Goal: Task Accomplishment & Management: Use online tool/utility

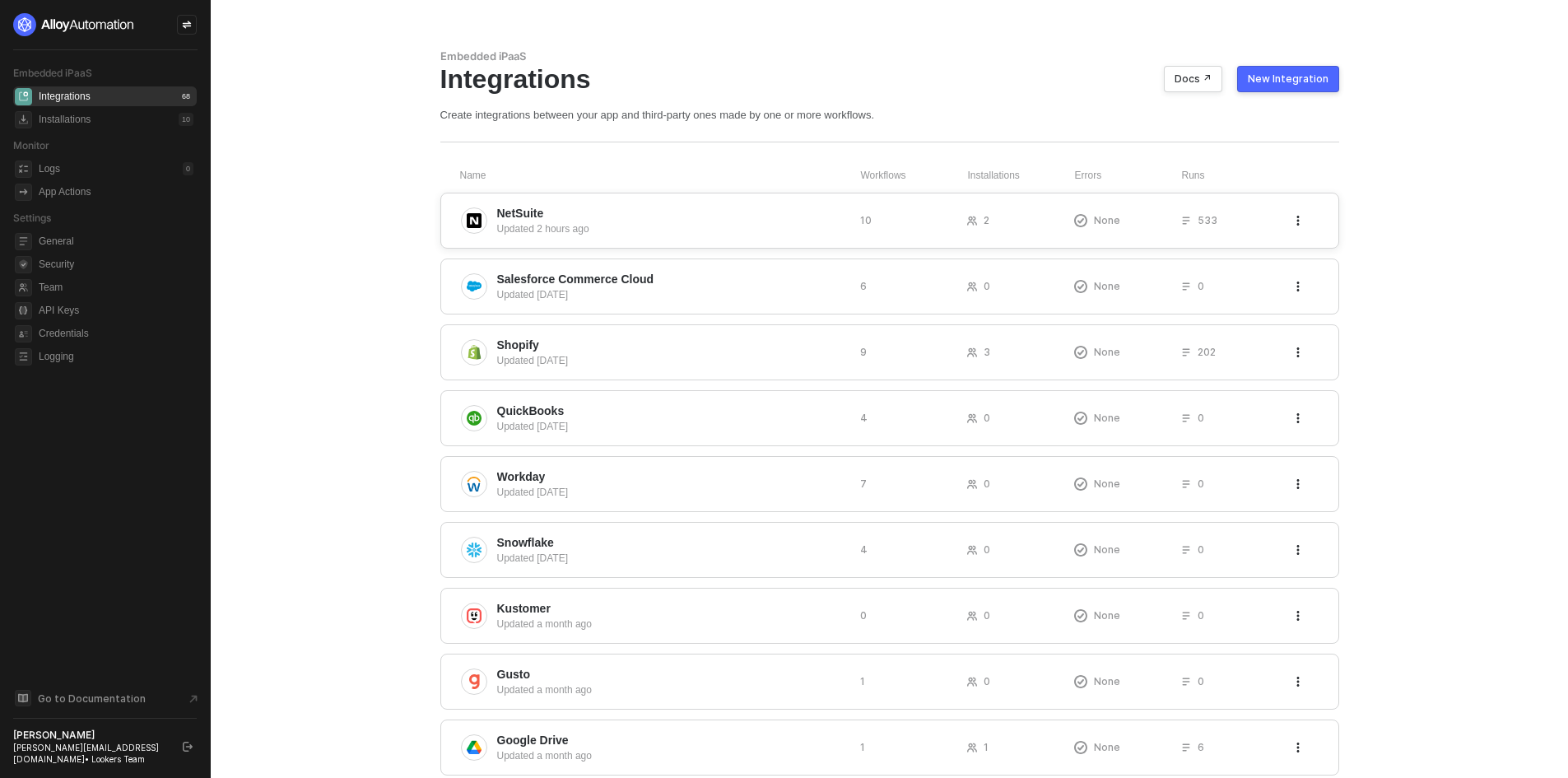
click at [613, 195] on div "NetSuite Updated 2 hours ago 10 2 None 533" at bounding box center [890, 221] width 899 height 56
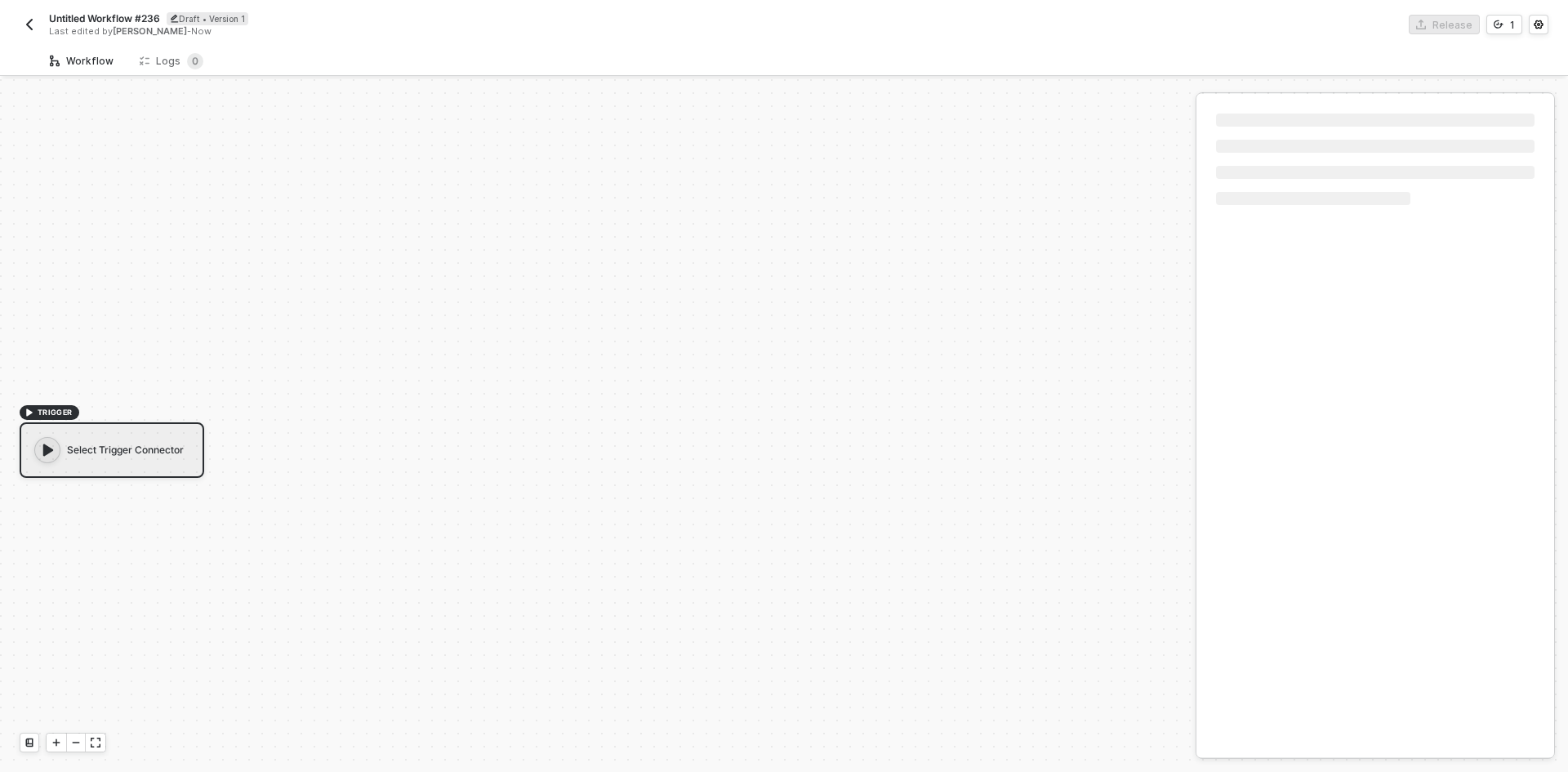
scroll to position [30, 0]
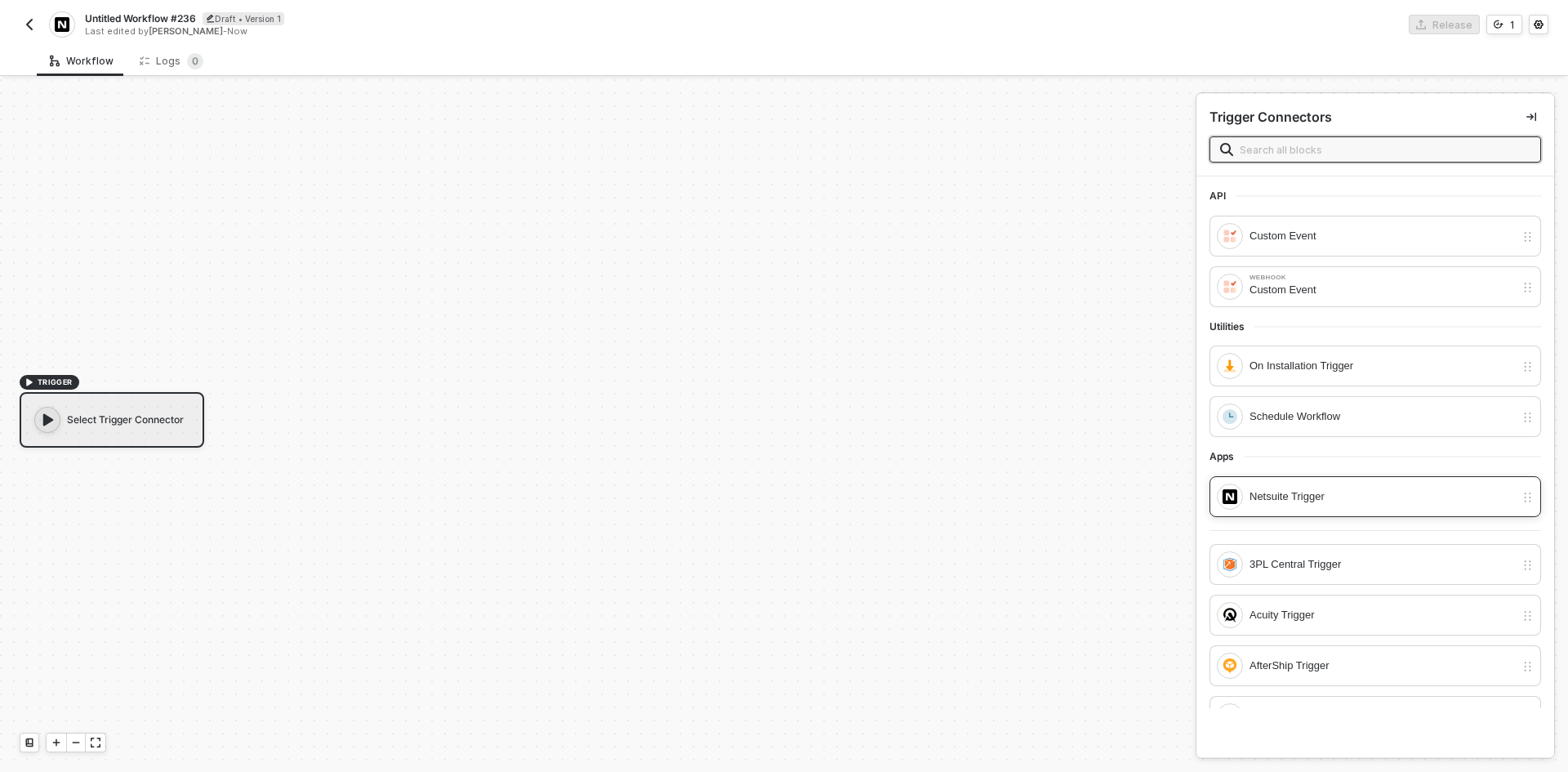
click at [1293, 494] on div "Netsuite Trigger" at bounding box center [1382, 497] width 266 height 18
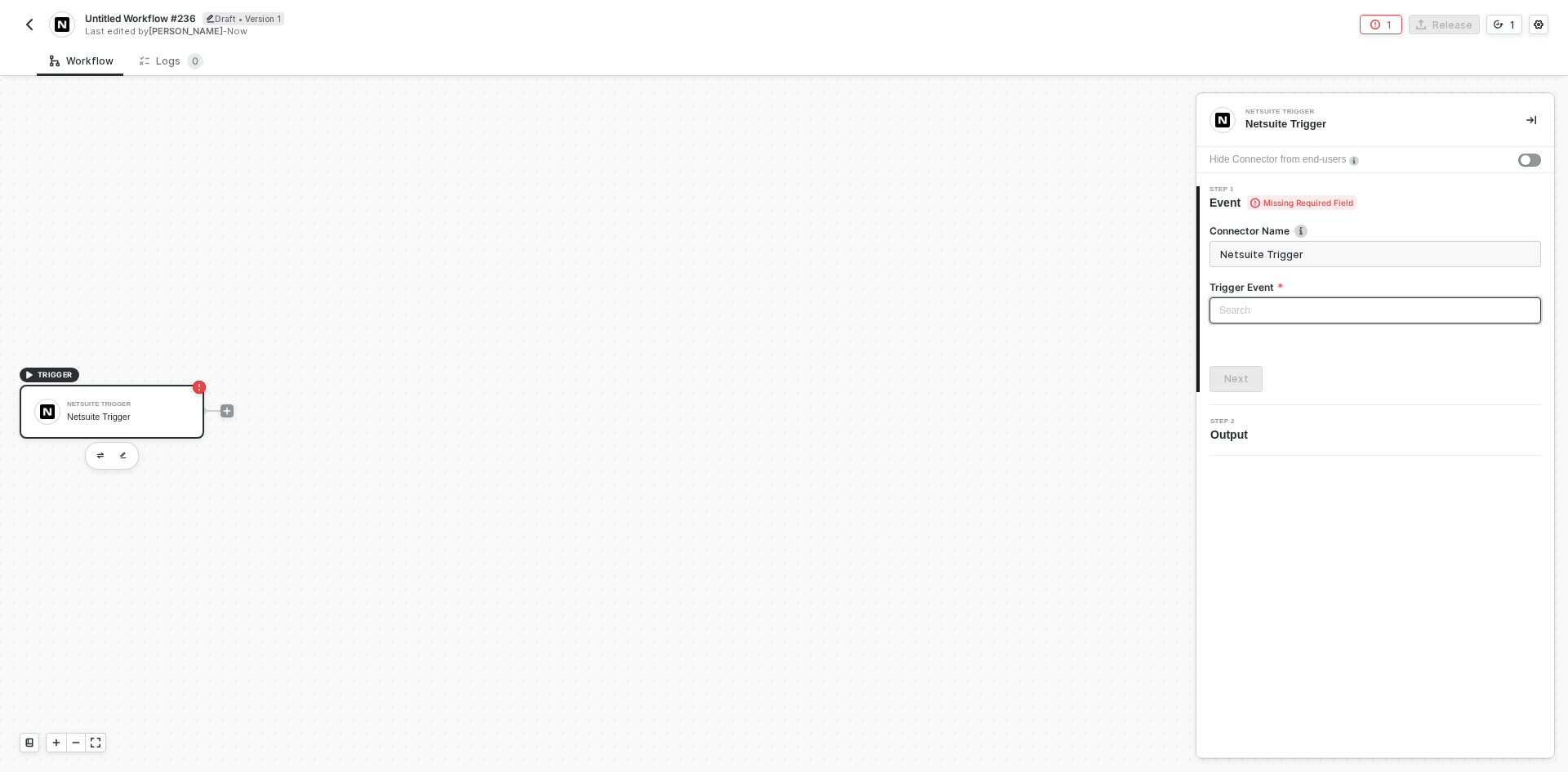
click at [1299, 317] on input "search" at bounding box center [1375, 310] width 312 height 25
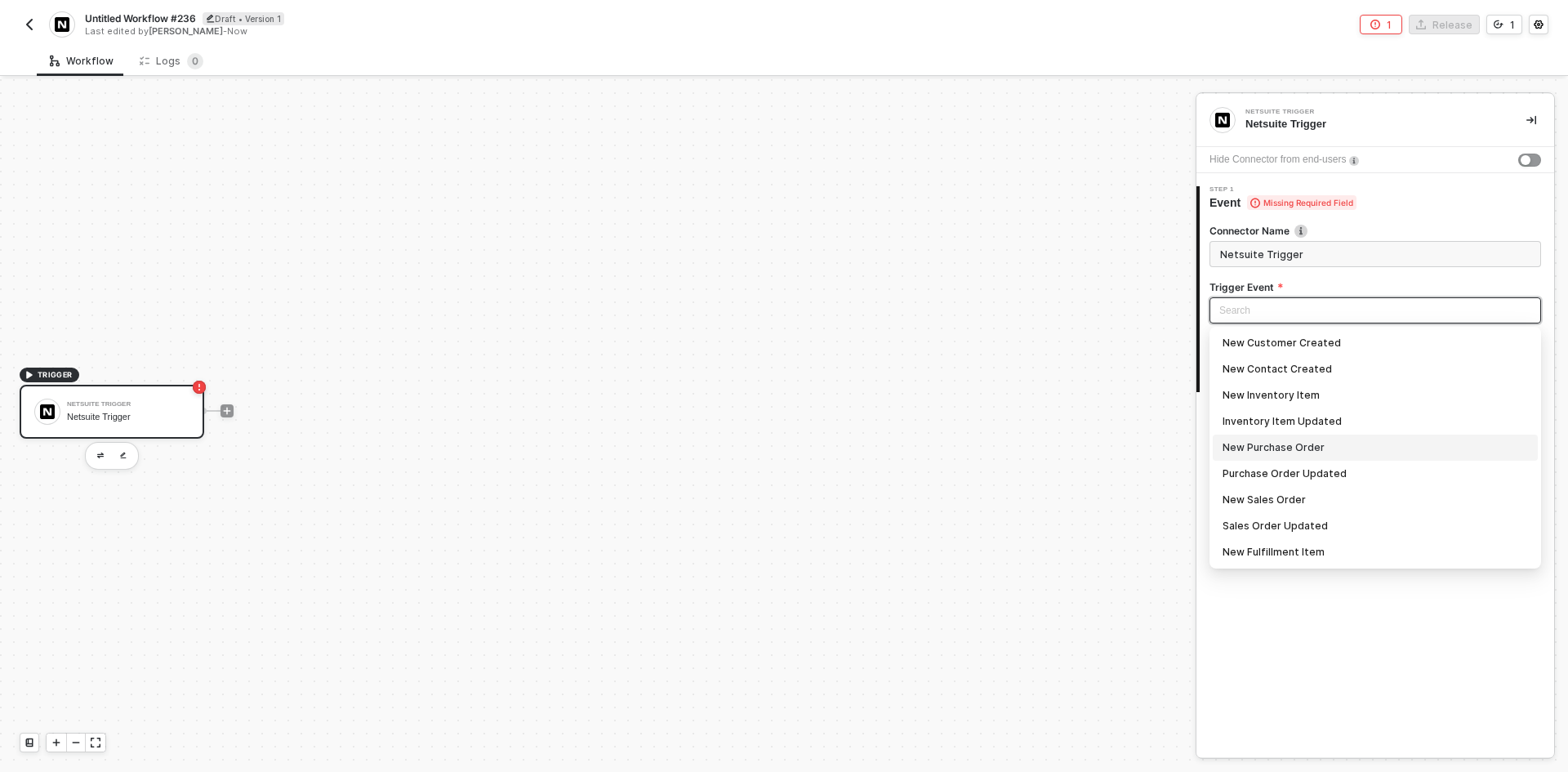
click at [1316, 440] on div "New Purchase Order" at bounding box center [1375, 448] width 305 height 18
type input "Trigger workflow when new purchase order"
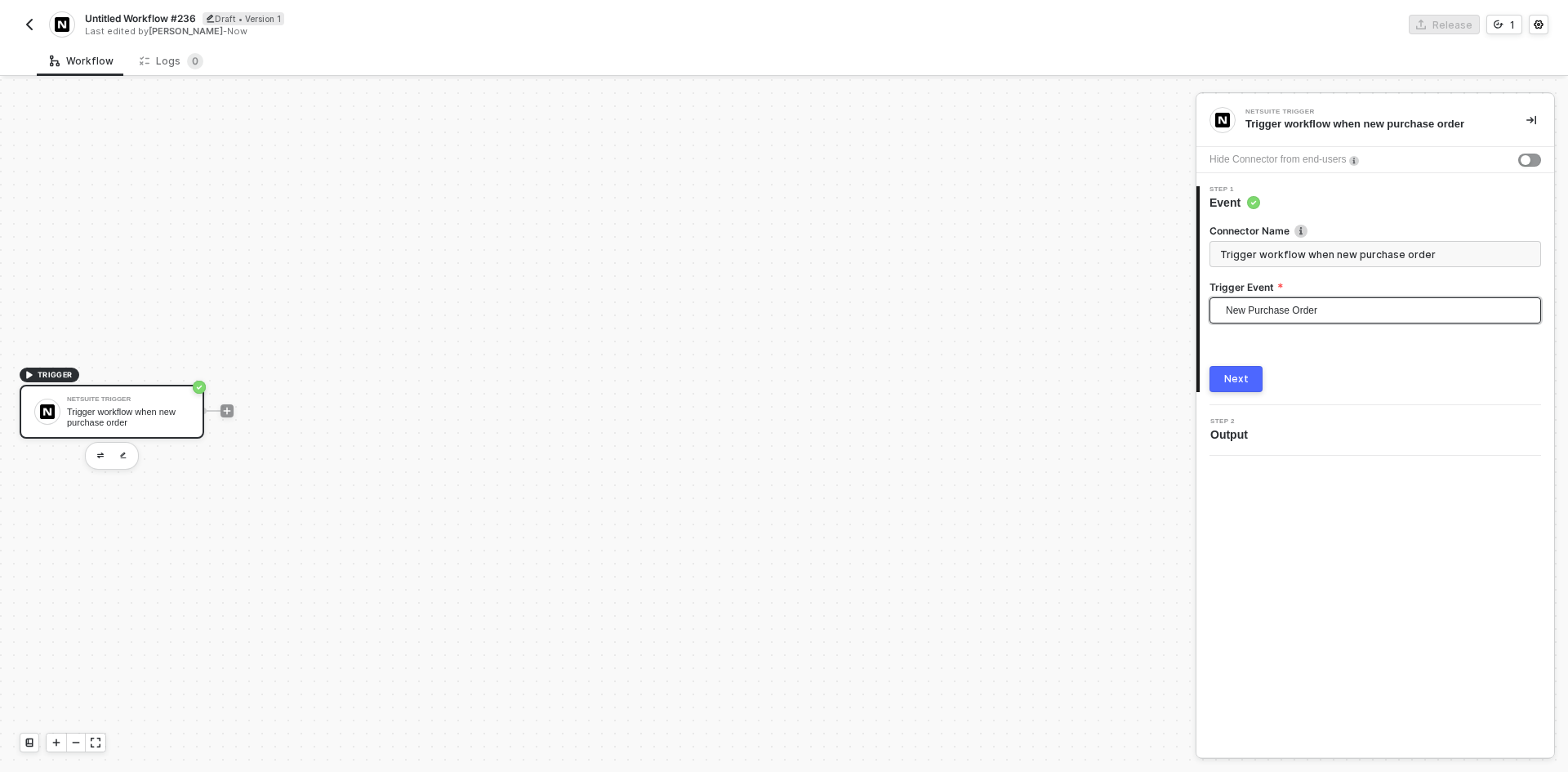
click at [153, 20] on span "Untitled Workflow #236" at bounding box center [140, 17] width 111 height 14
click at [140, 18] on input "Untitled Workflow #236" at bounding box center [223, 18] width 278 height 19
type input "PO Sync"
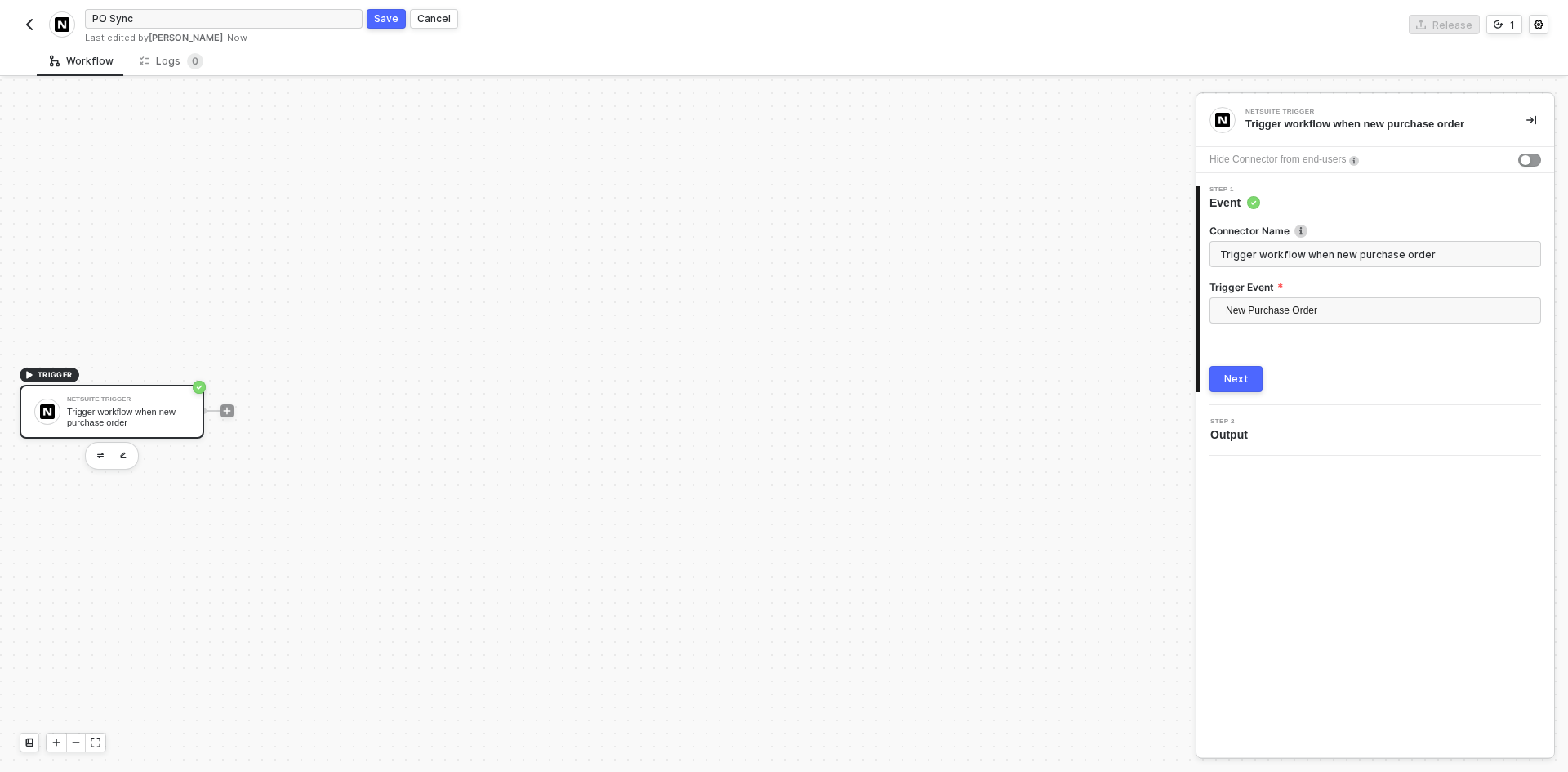
click at [396, 27] on button "Save" at bounding box center [386, 18] width 40 height 19
click at [1239, 379] on div "Next" at bounding box center [1236, 379] width 25 height 13
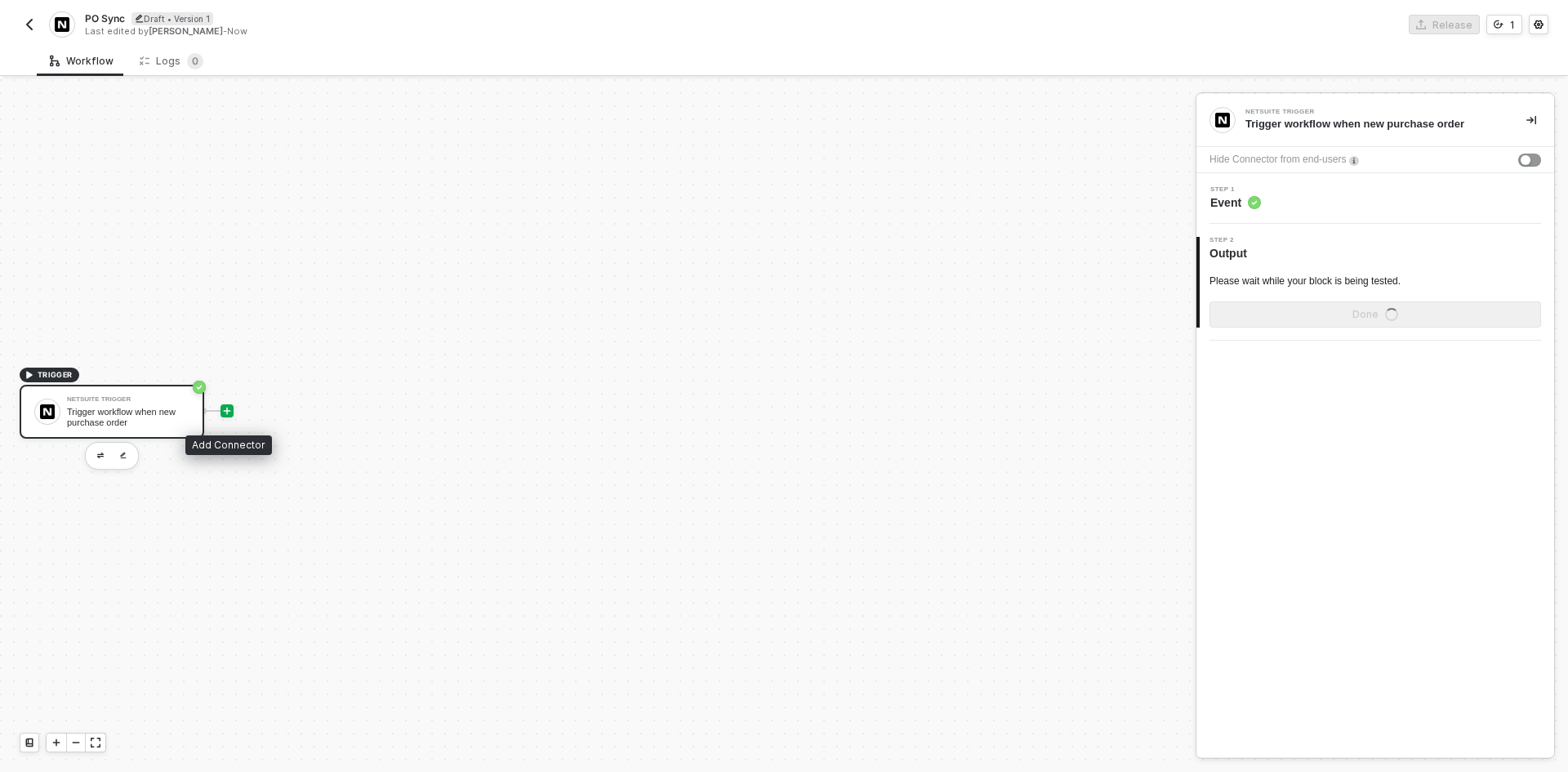
click at [228, 406] on icon "icon-play" at bounding box center [227, 410] width 10 height 10
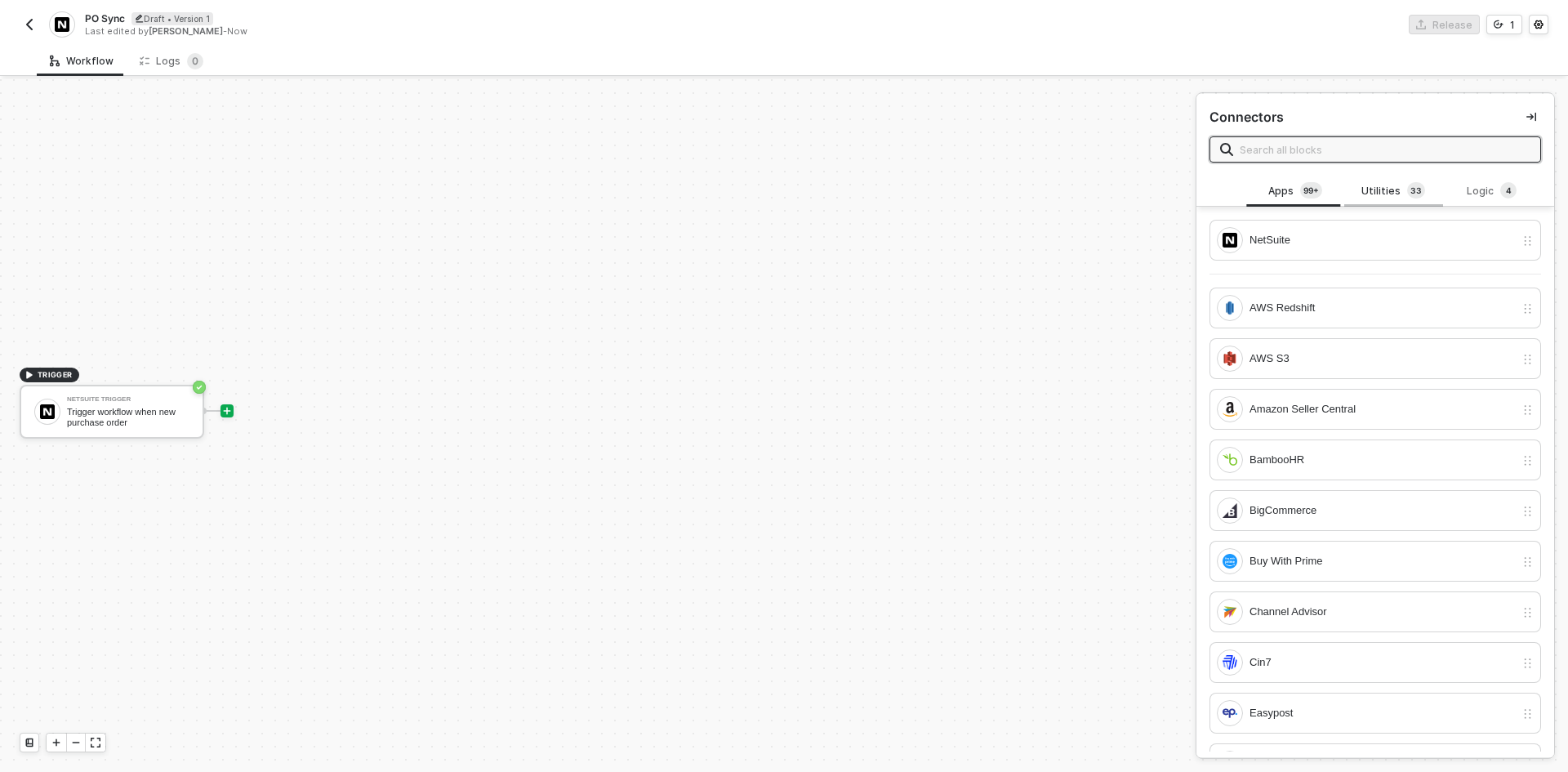
click at [1398, 181] on div "Utilities 3 3" at bounding box center [1393, 191] width 98 height 31
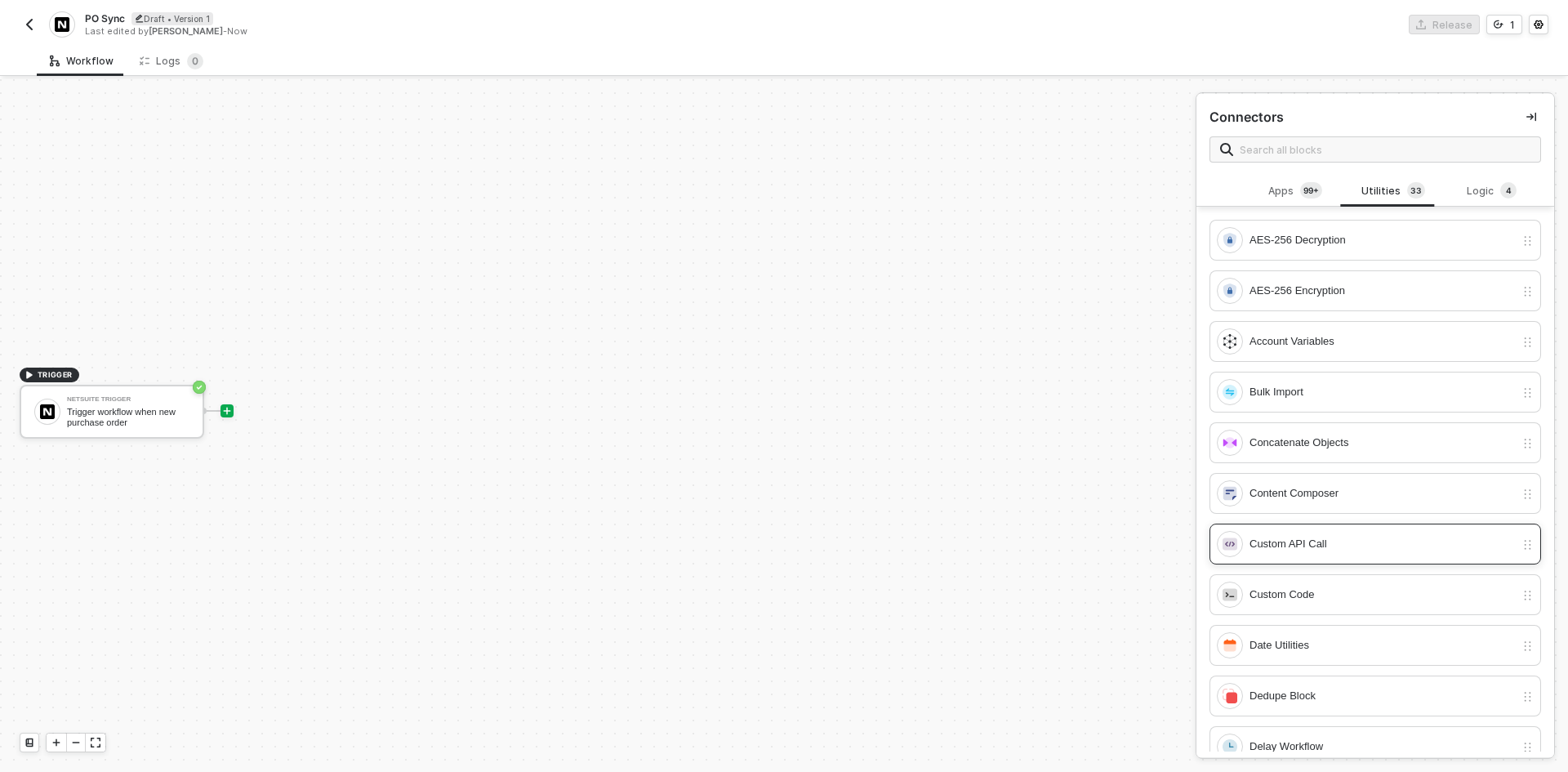
click at [1294, 556] on div "Custom API Call" at bounding box center [1366, 544] width 298 height 26
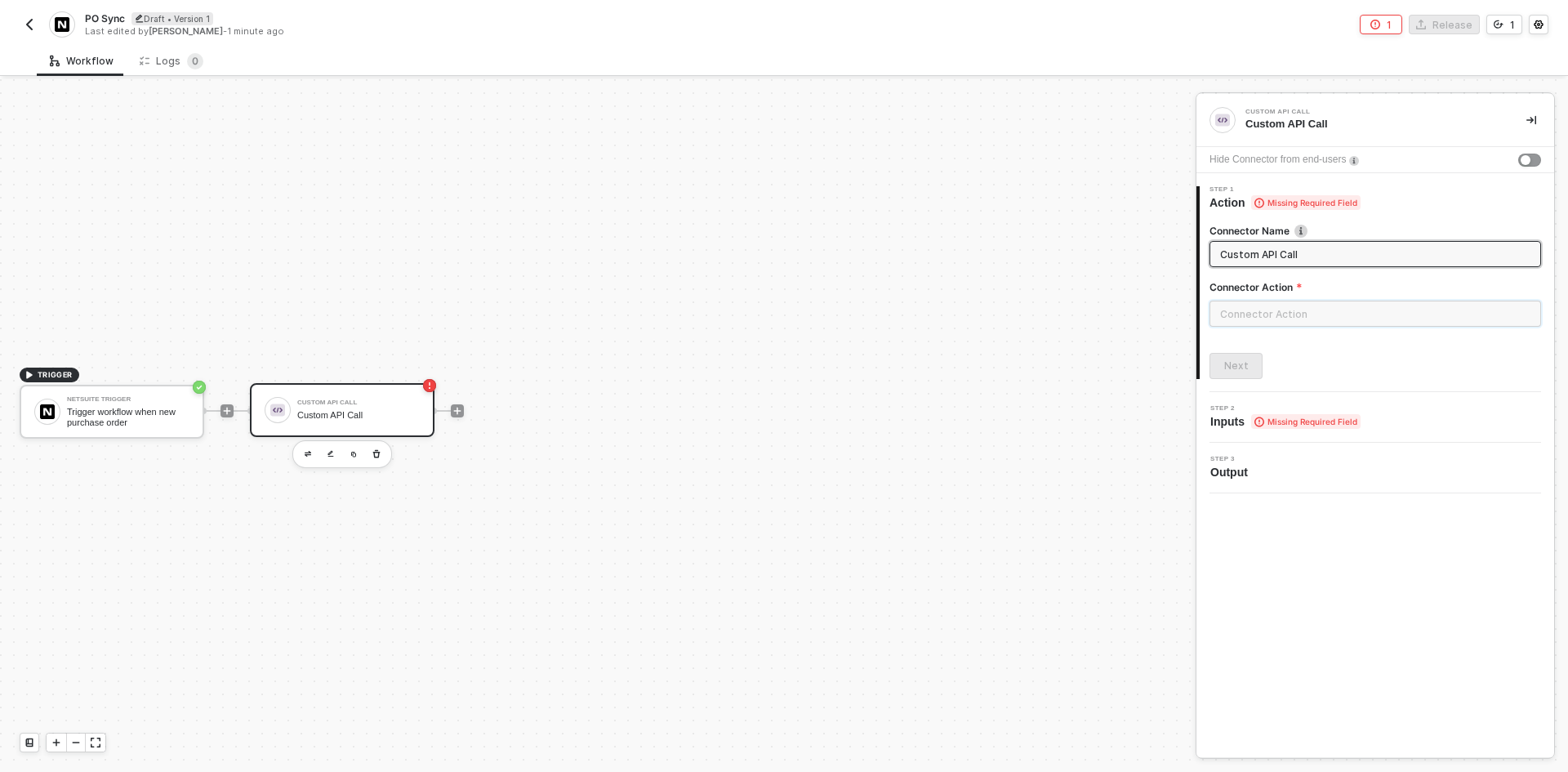
click at [1316, 317] on input "text" at bounding box center [1375, 314] width 332 height 26
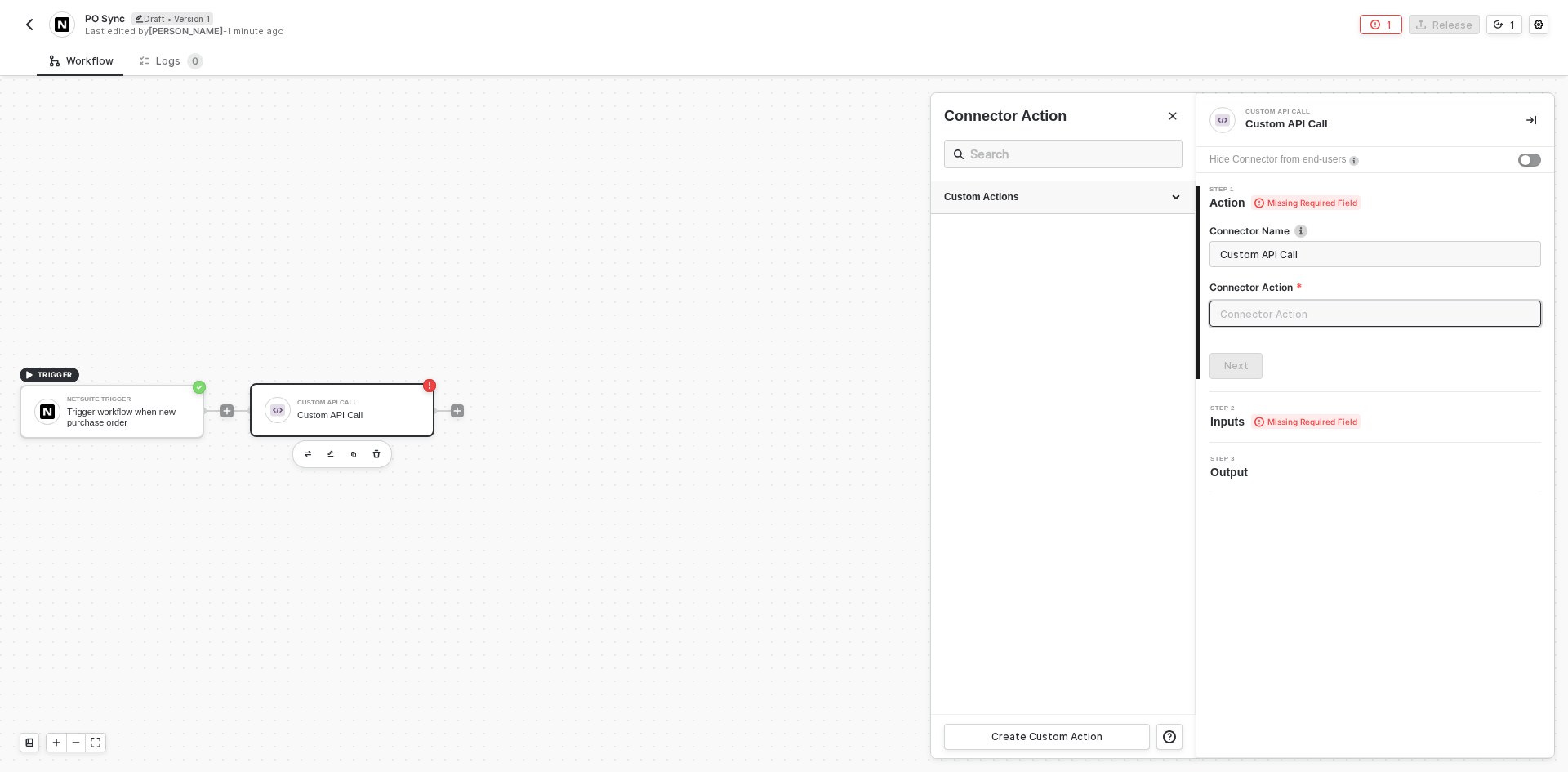
click at [1126, 208] on div "Custom Actions" at bounding box center [1062, 198] width 264 height 33
click at [1104, 735] on button "Create Custom Action" at bounding box center [1047, 737] width 206 height 26
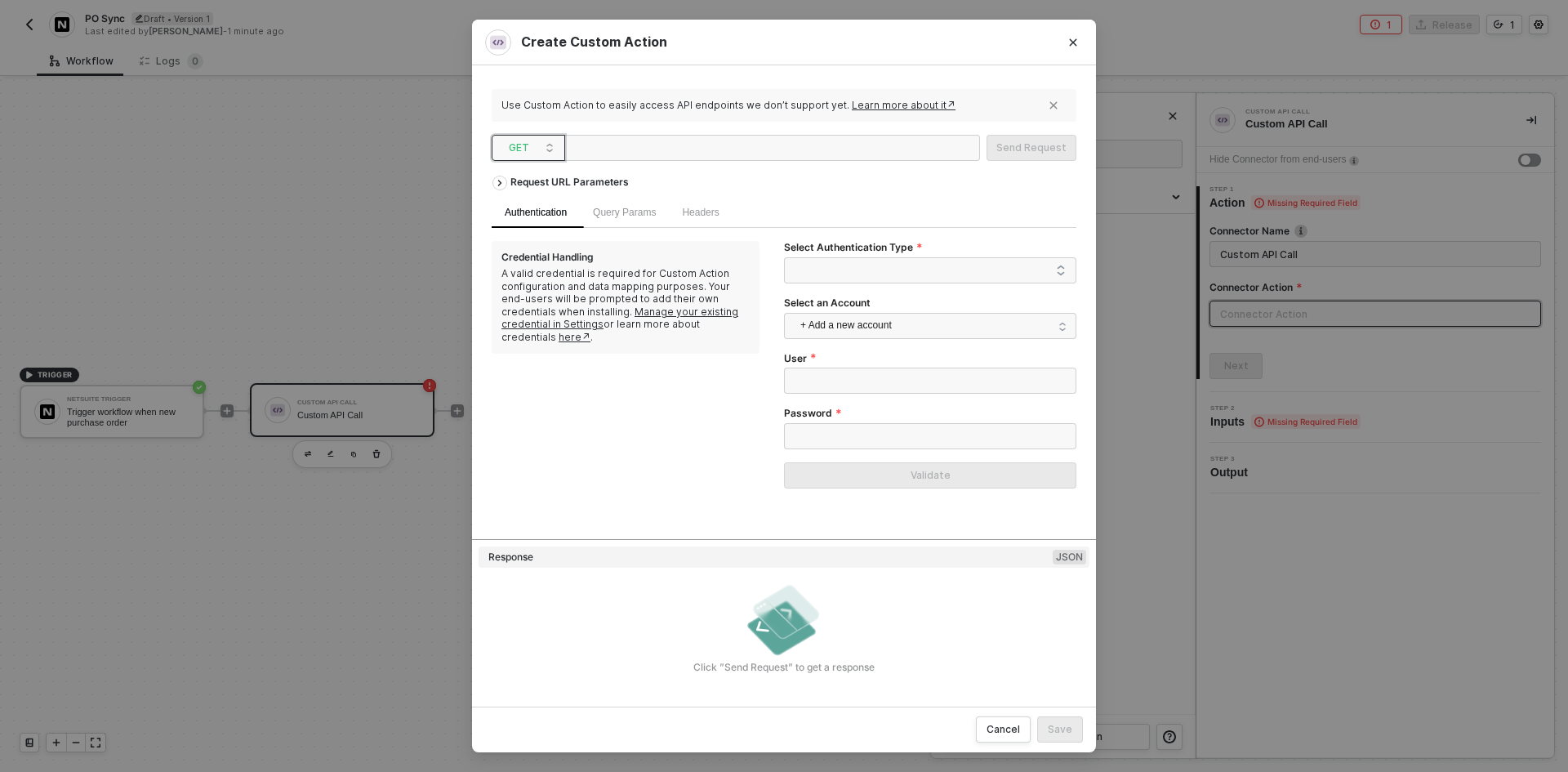
click at [550, 136] on span "GET" at bounding box center [532, 147] width 46 height 25
click at [526, 208] on div "POST" at bounding box center [529, 206] width 61 height 19
click at [575, 151] on div at bounding box center [653, 148] width 164 height 26
click at [908, 268] on span at bounding box center [933, 271] width 265 height 25
click at [892, 303] on div "Basic Auth" at bounding box center [930, 304] width 266 height 18
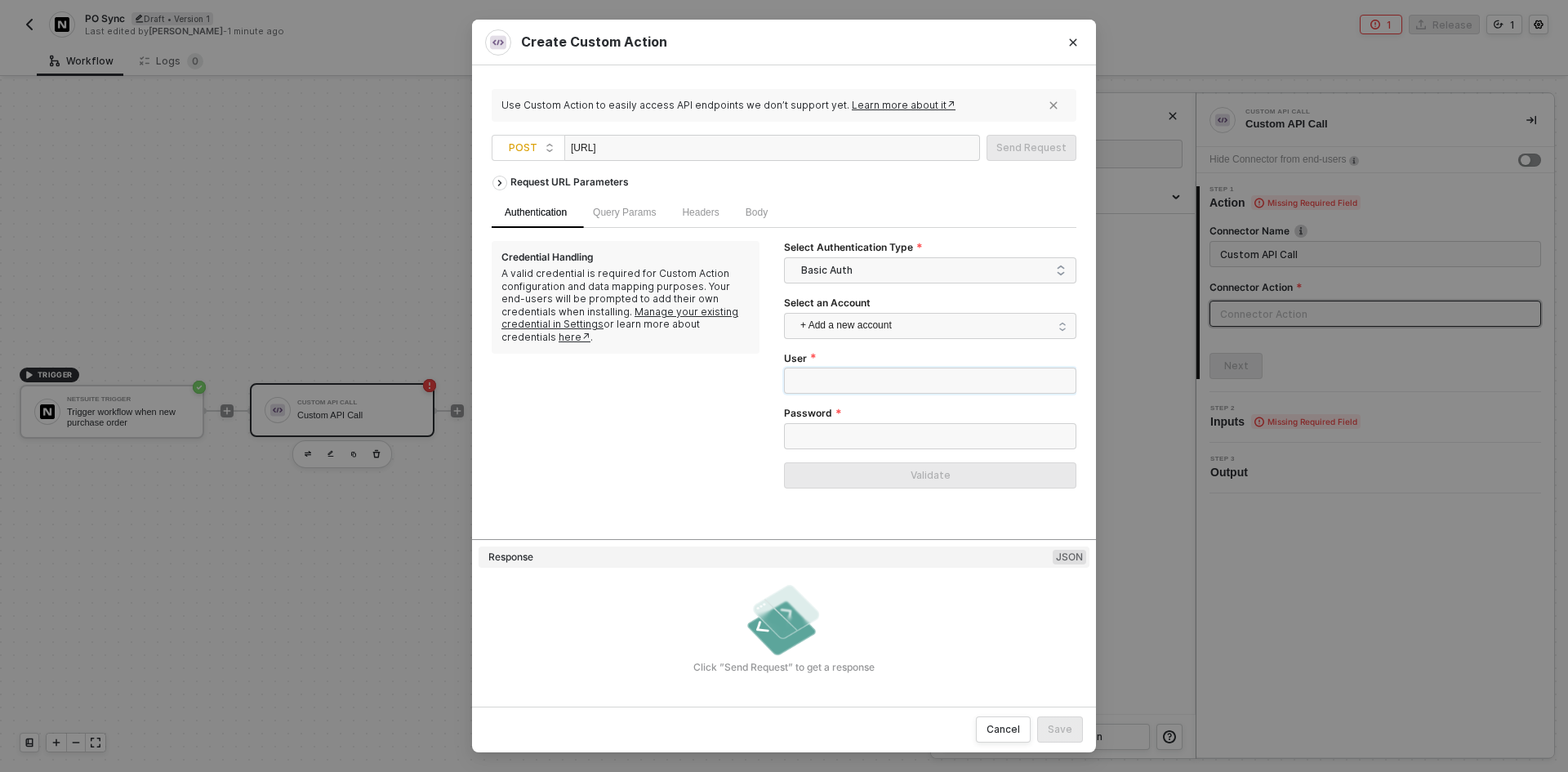
click at [845, 387] on input "User" at bounding box center [930, 381] width 292 height 26
click at [825, 389] on input "aethaeh" at bounding box center [930, 381] width 292 height 26
type input "username"
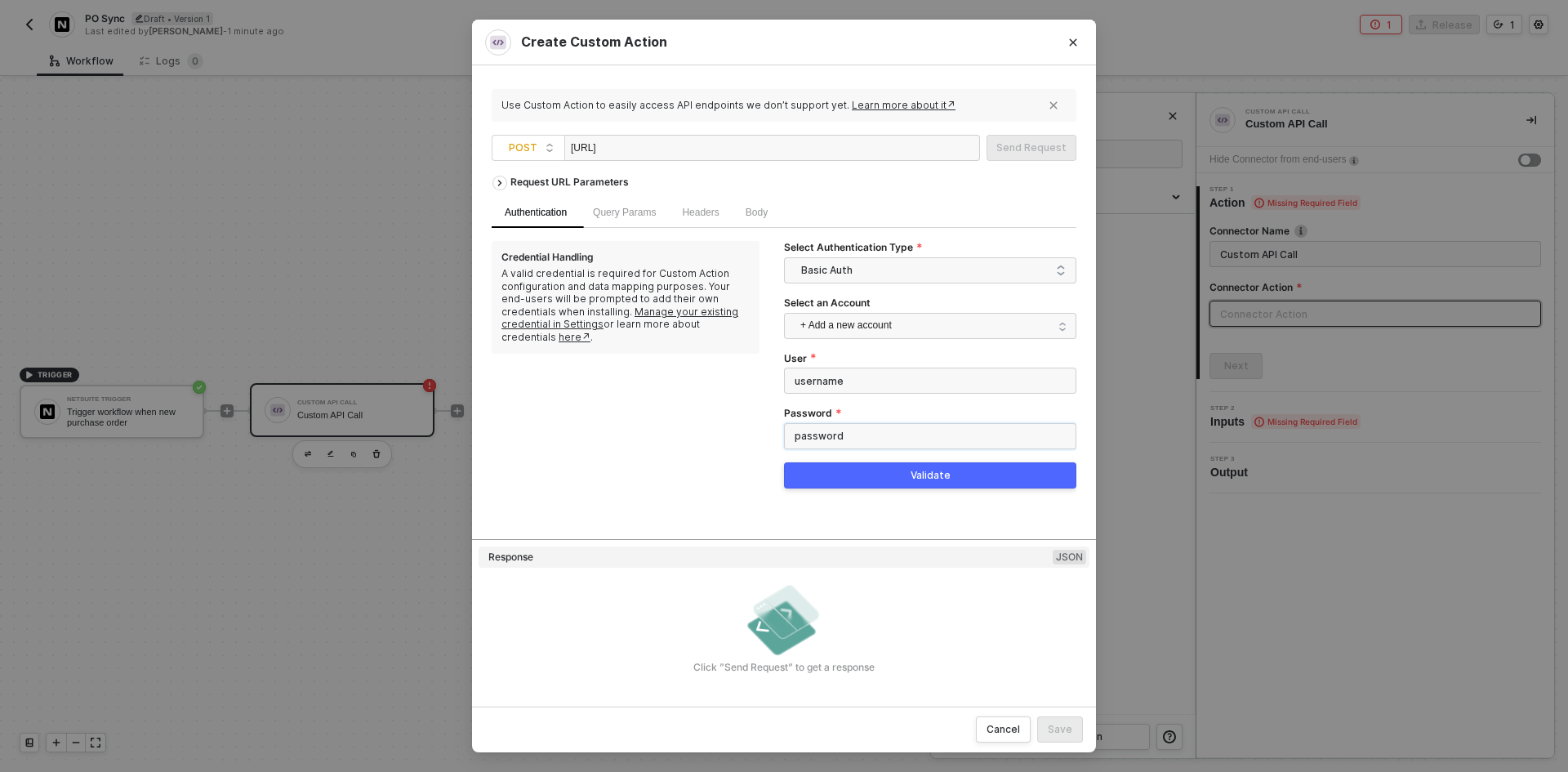
type input "password"
click at [864, 470] on button "Validate" at bounding box center [930, 476] width 292 height 26
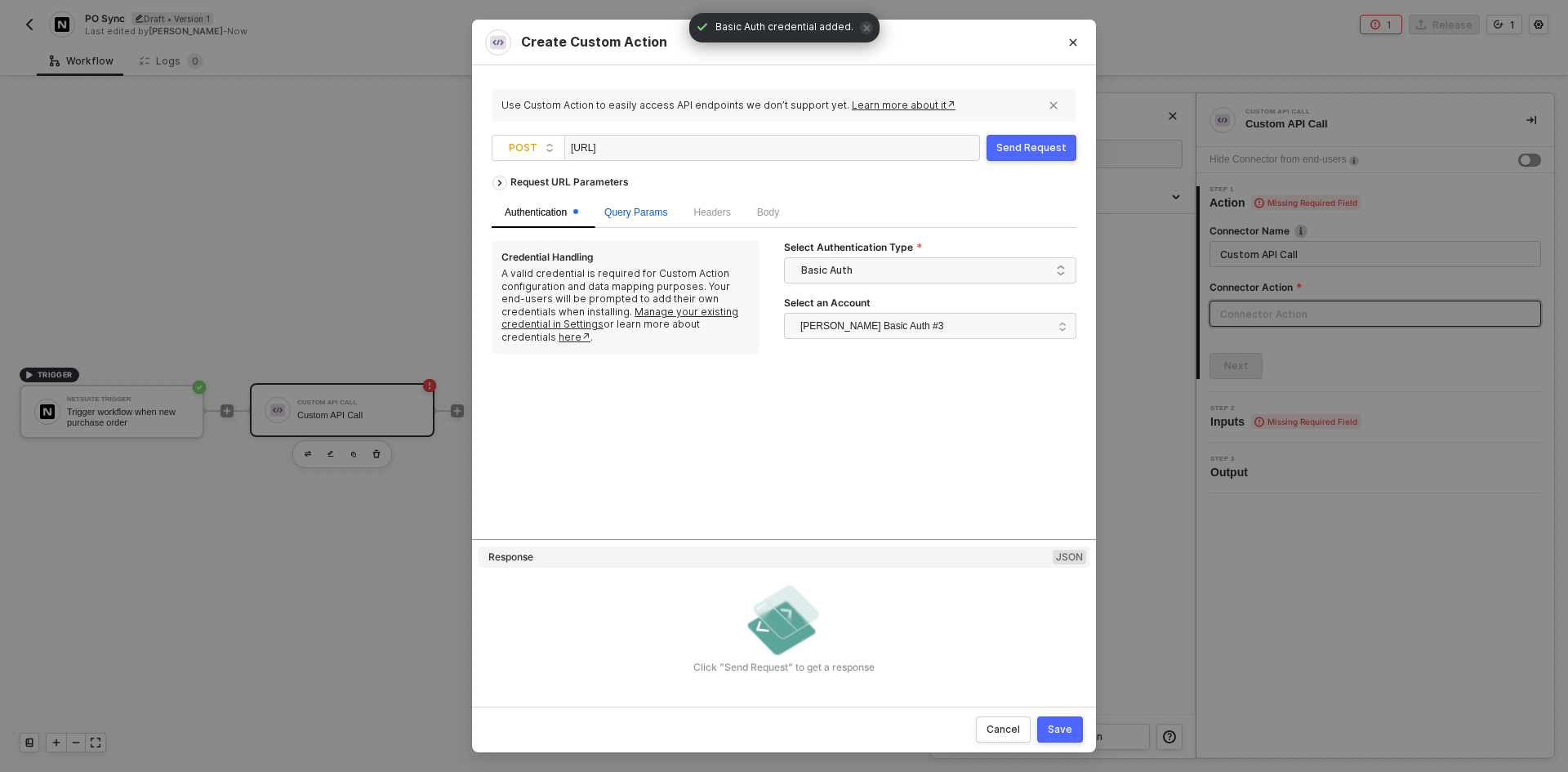
click at [630, 207] on span "Query Params" at bounding box center [635, 213] width 63 height 11
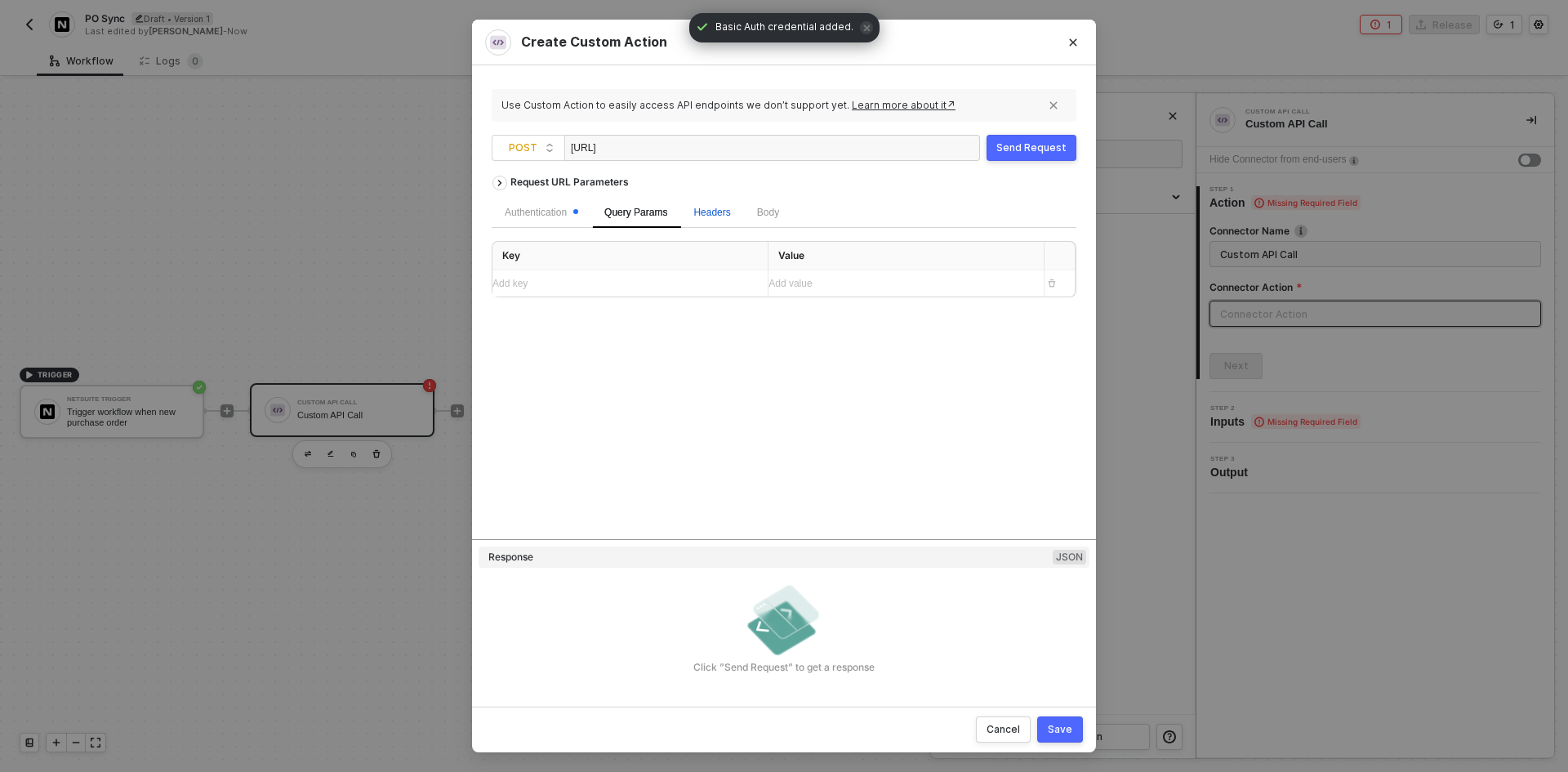
click at [695, 205] on div "Headers" at bounding box center [712, 213] width 37 height 16
click at [578, 214] on span at bounding box center [575, 211] width 5 height 5
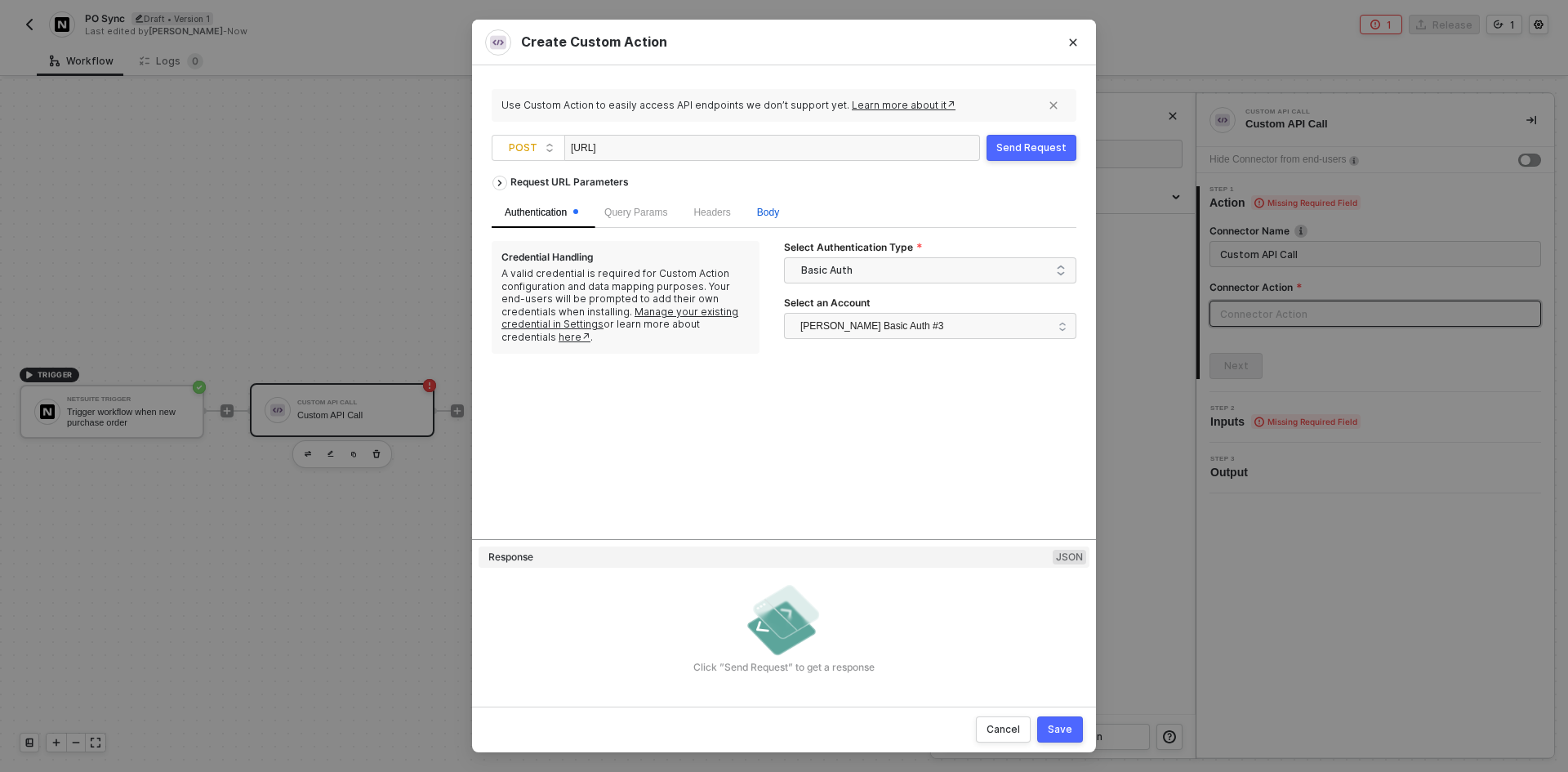
click at [769, 214] on span "Body" at bounding box center [768, 213] width 22 height 11
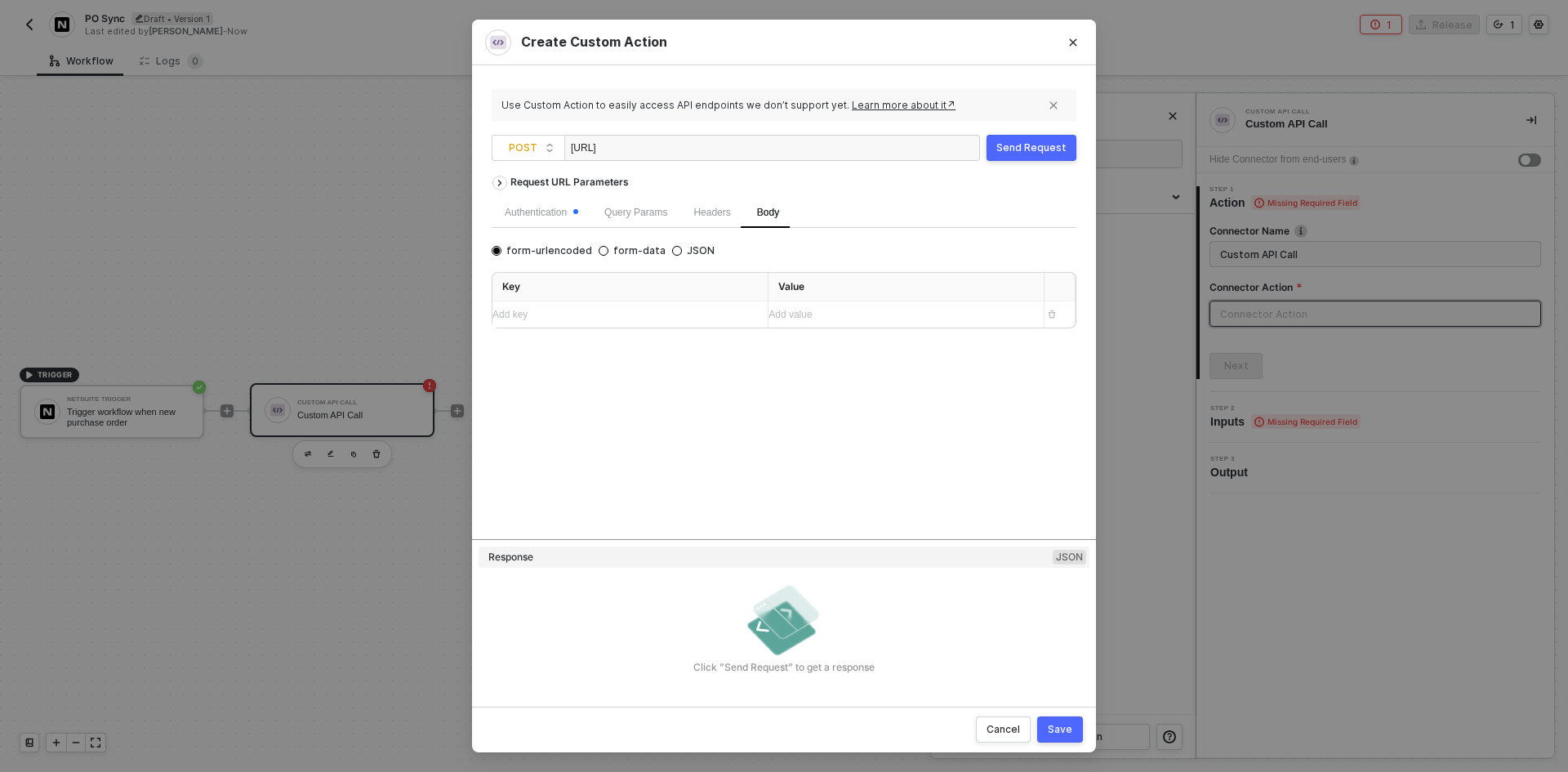
click at [688, 259] on div "form-urlencoded form-data JSON Key Value Add key ﻿ Add value ﻿" at bounding box center [784, 284] width 585 height 87
click at [682, 242] on div "form-urlencoded form-data JSON Key Value Add key ﻿ Add value ﻿" at bounding box center [784, 284] width 585 height 87
click at [683, 248] on span "JSON" at bounding box center [698, 250] width 33 height 13
click at [681, 248] on input "JSON" at bounding box center [677, 250] width 10 height 10
radio input "true"
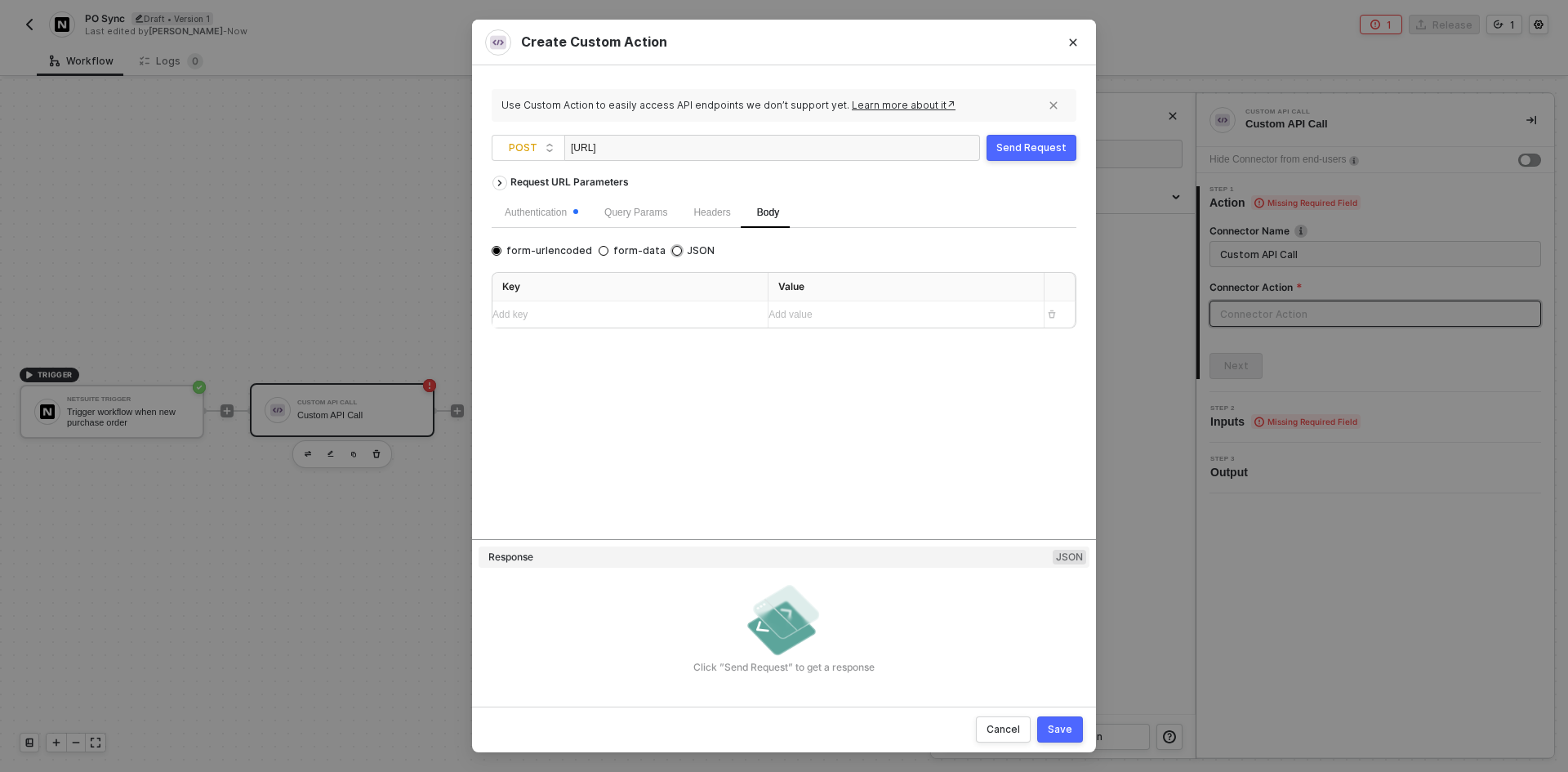
radio input "false"
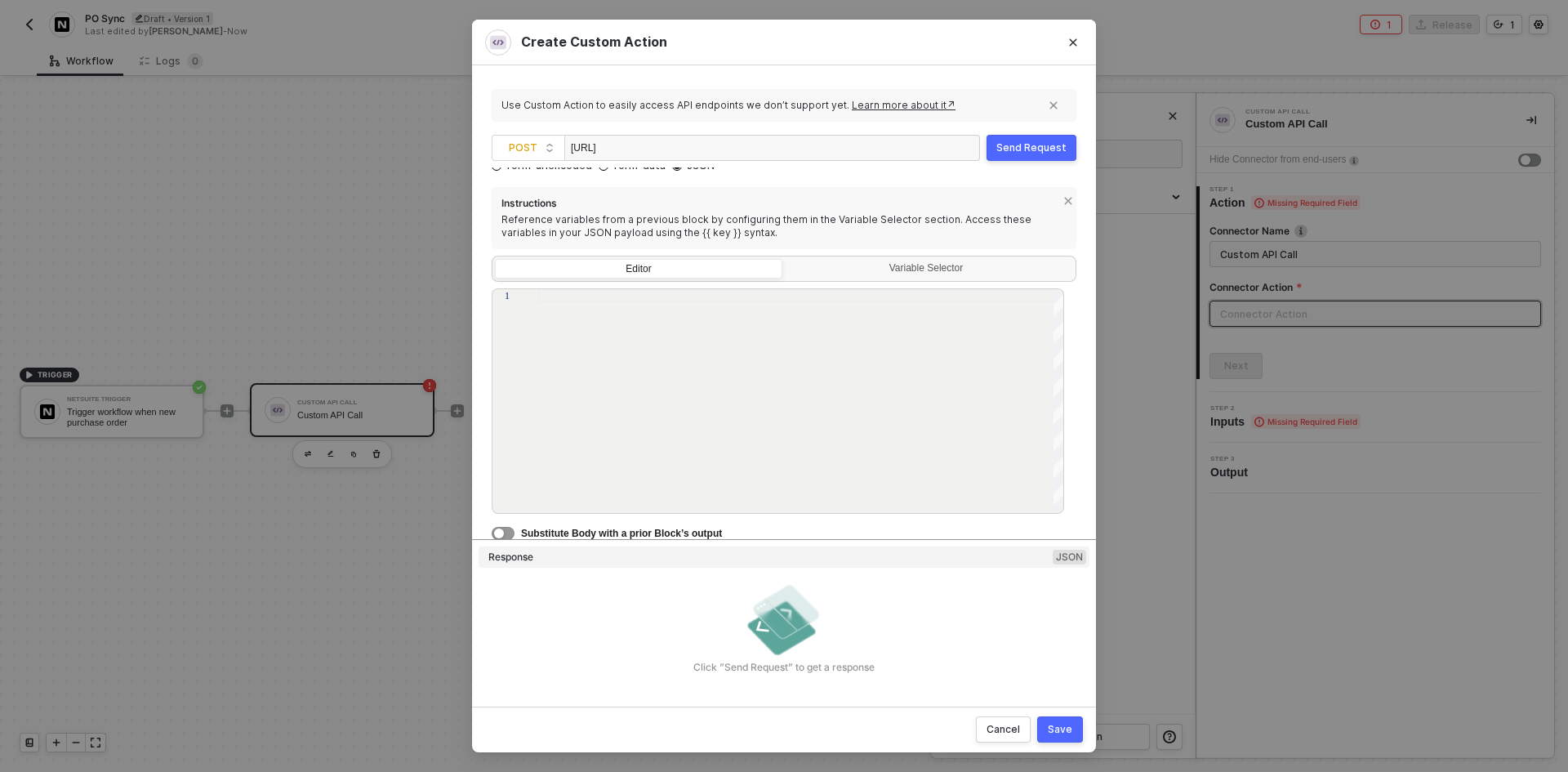
scroll to position [87, 0]
click at [508, 535] on button "button" at bounding box center [503, 531] width 23 height 13
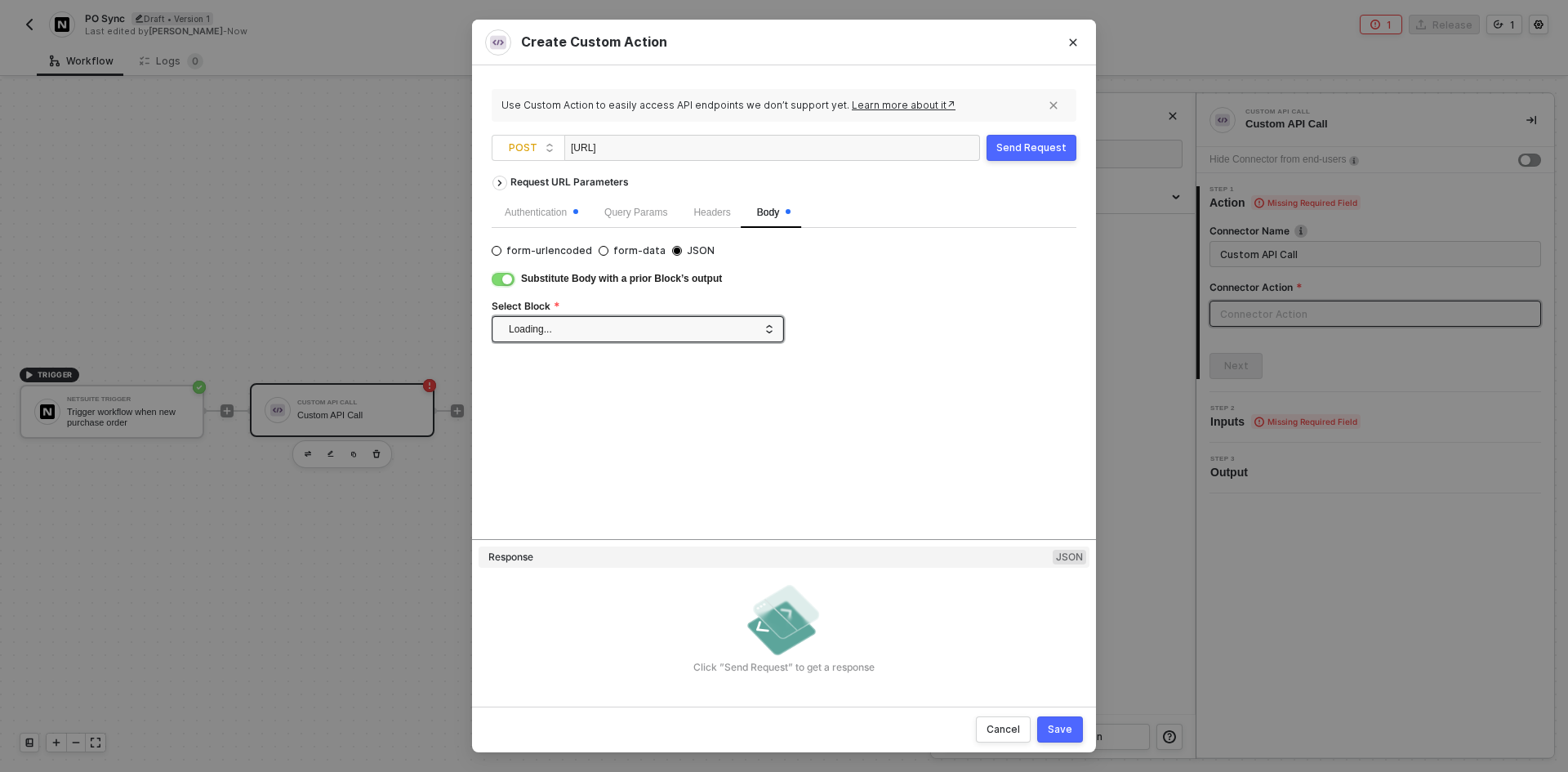
scroll to position [0, 0]
click at [566, 328] on span at bounding box center [641, 329] width 265 height 25
click at [594, 365] on div "Netsuite Trigger" at bounding box center [565, 362] width 74 height 16
click at [1061, 733] on div "Save" at bounding box center [1059, 730] width 25 height 13
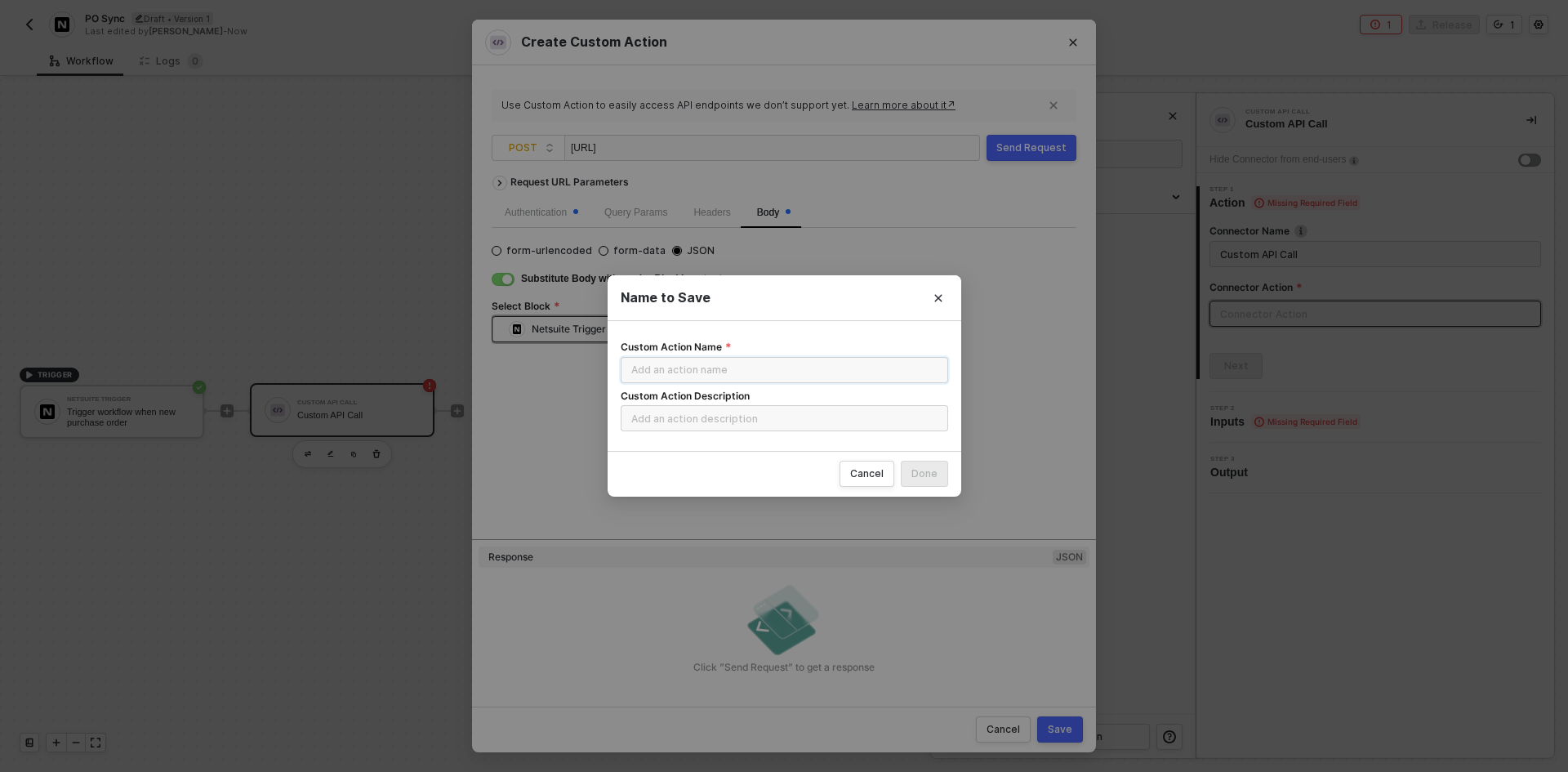
click at [821, 361] on input "Custom Action Name" at bounding box center [784, 370] width 327 height 26
click at [821, 361] on input "PO Sync" at bounding box center [784, 370] width 327 height 26
type input "Tomex PO"
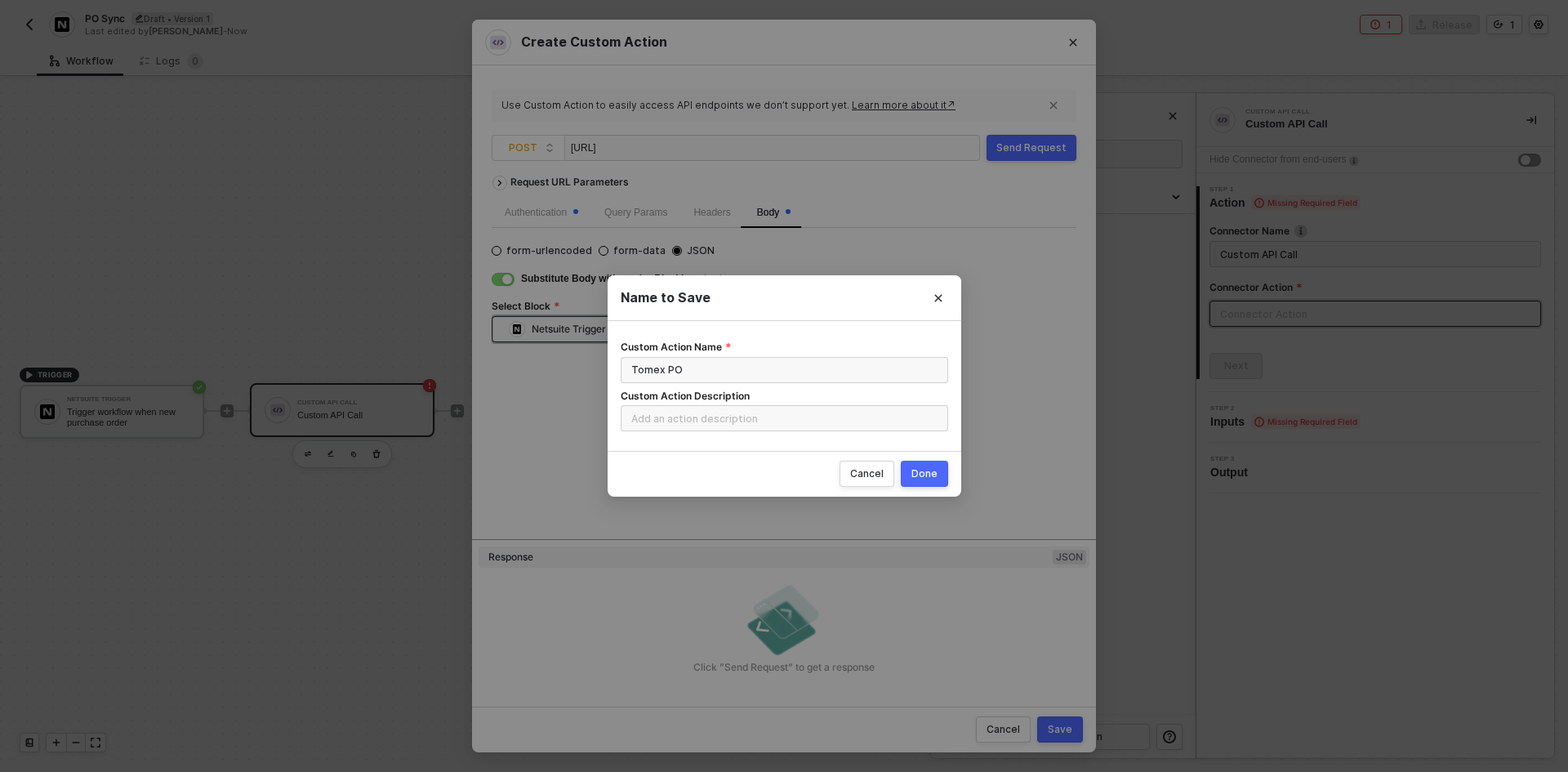
click at [921, 466] on button "Done" at bounding box center [924, 474] width 48 height 26
radio input "true"
radio input "false"
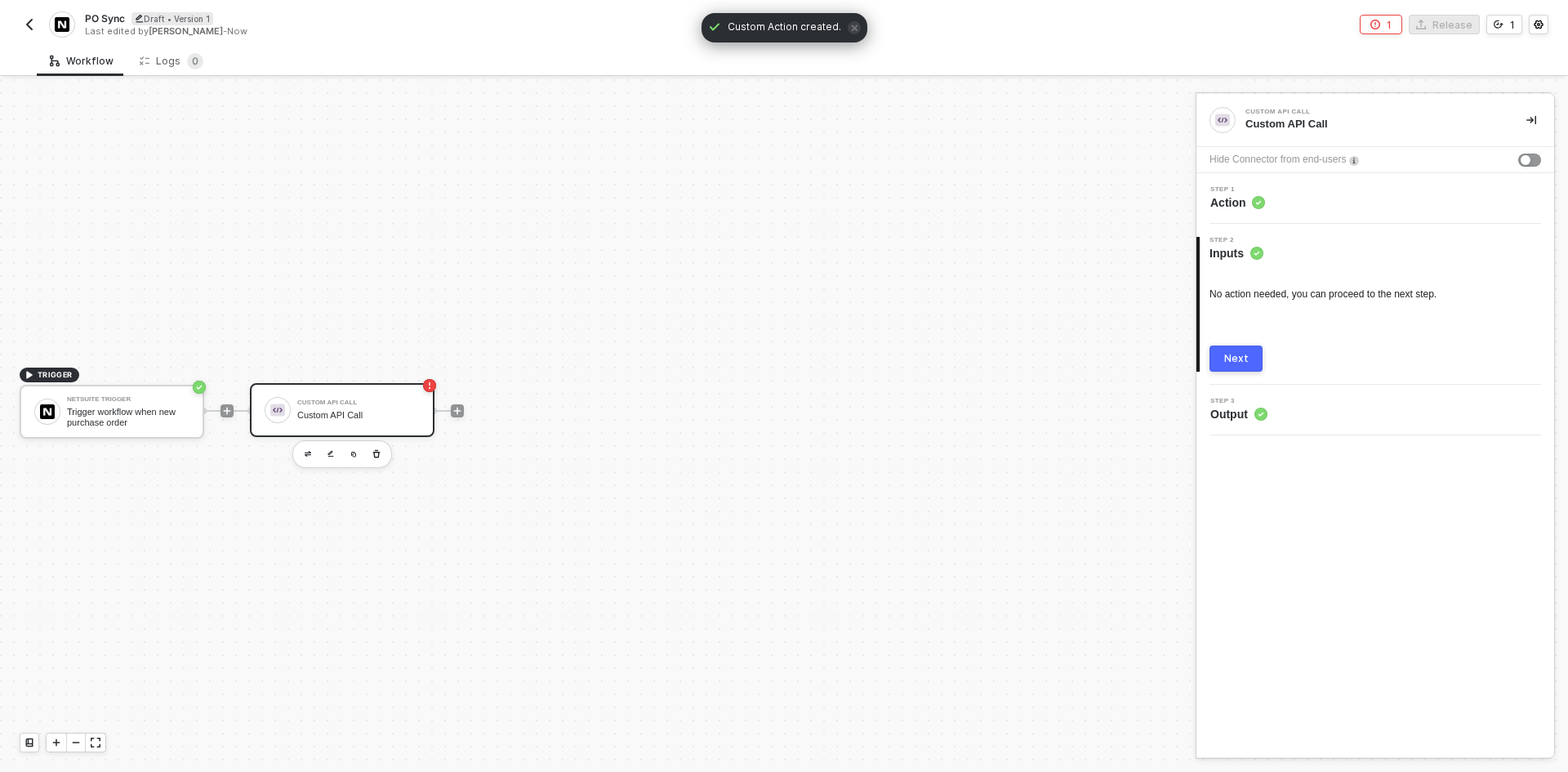
click at [1233, 353] on div "Next" at bounding box center [1236, 359] width 25 height 13
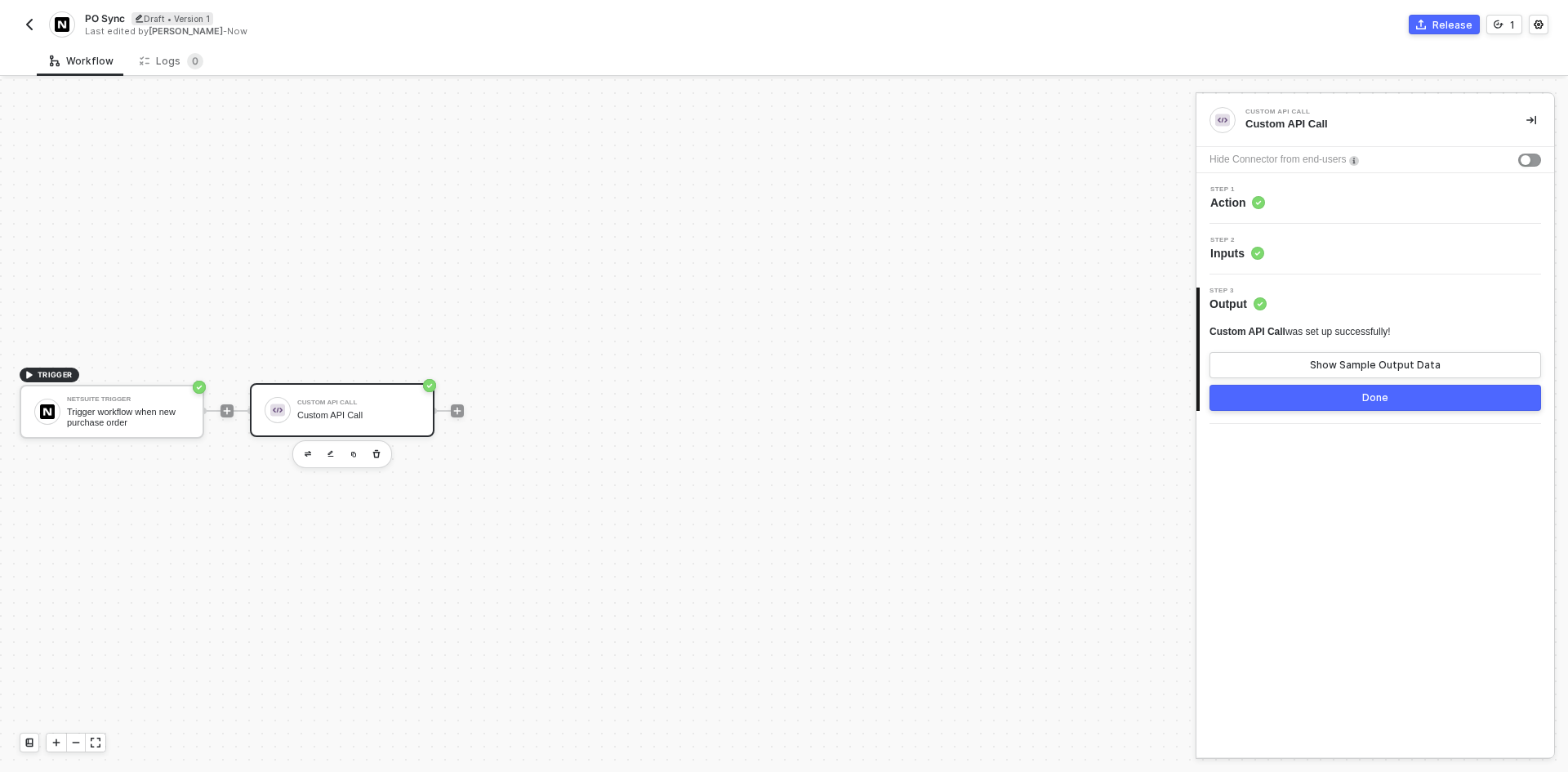
click at [28, 22] on img "button" at bounding box center [29, 25] width 13 height 13
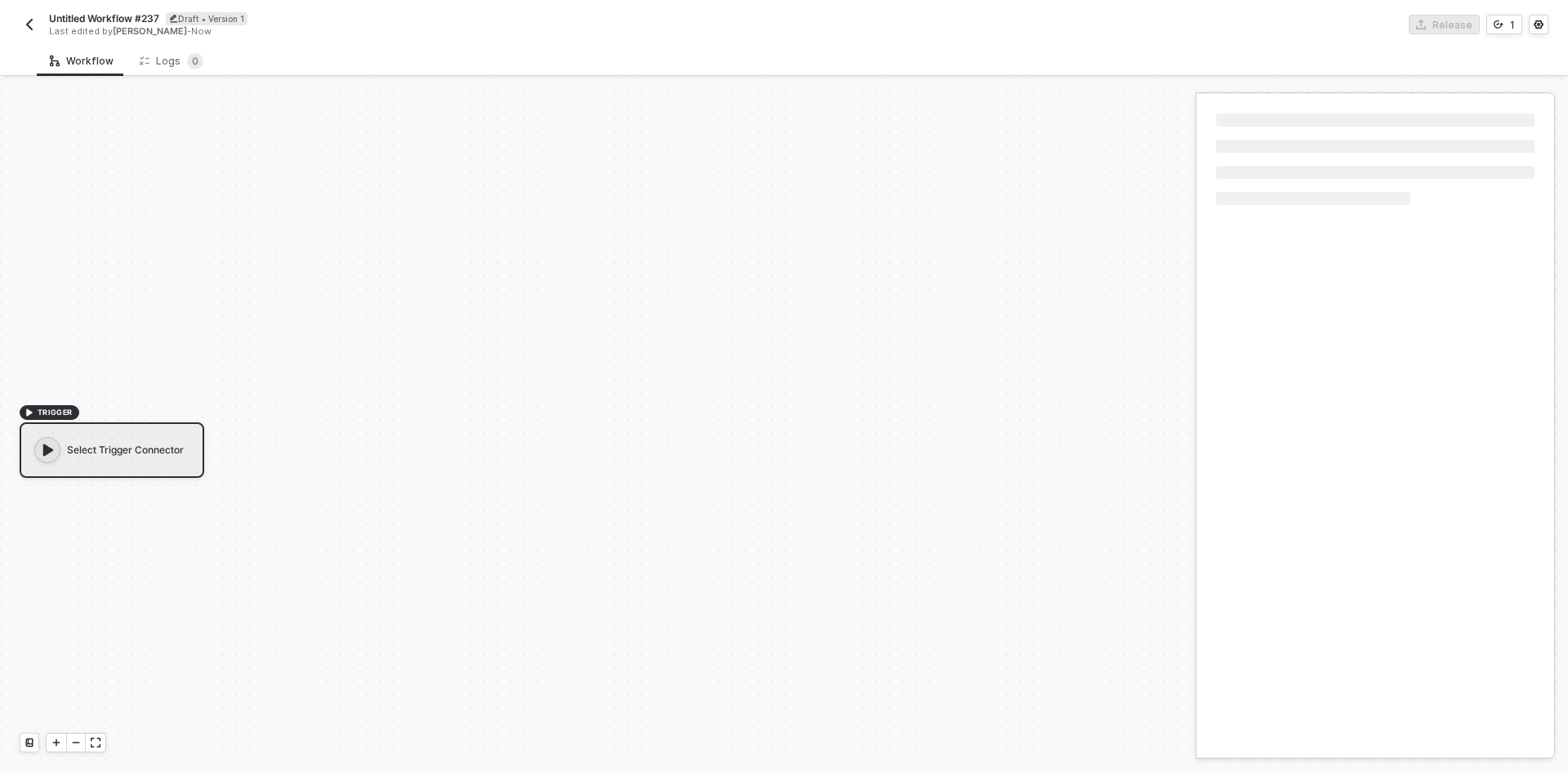
scroll to position [30, 0]
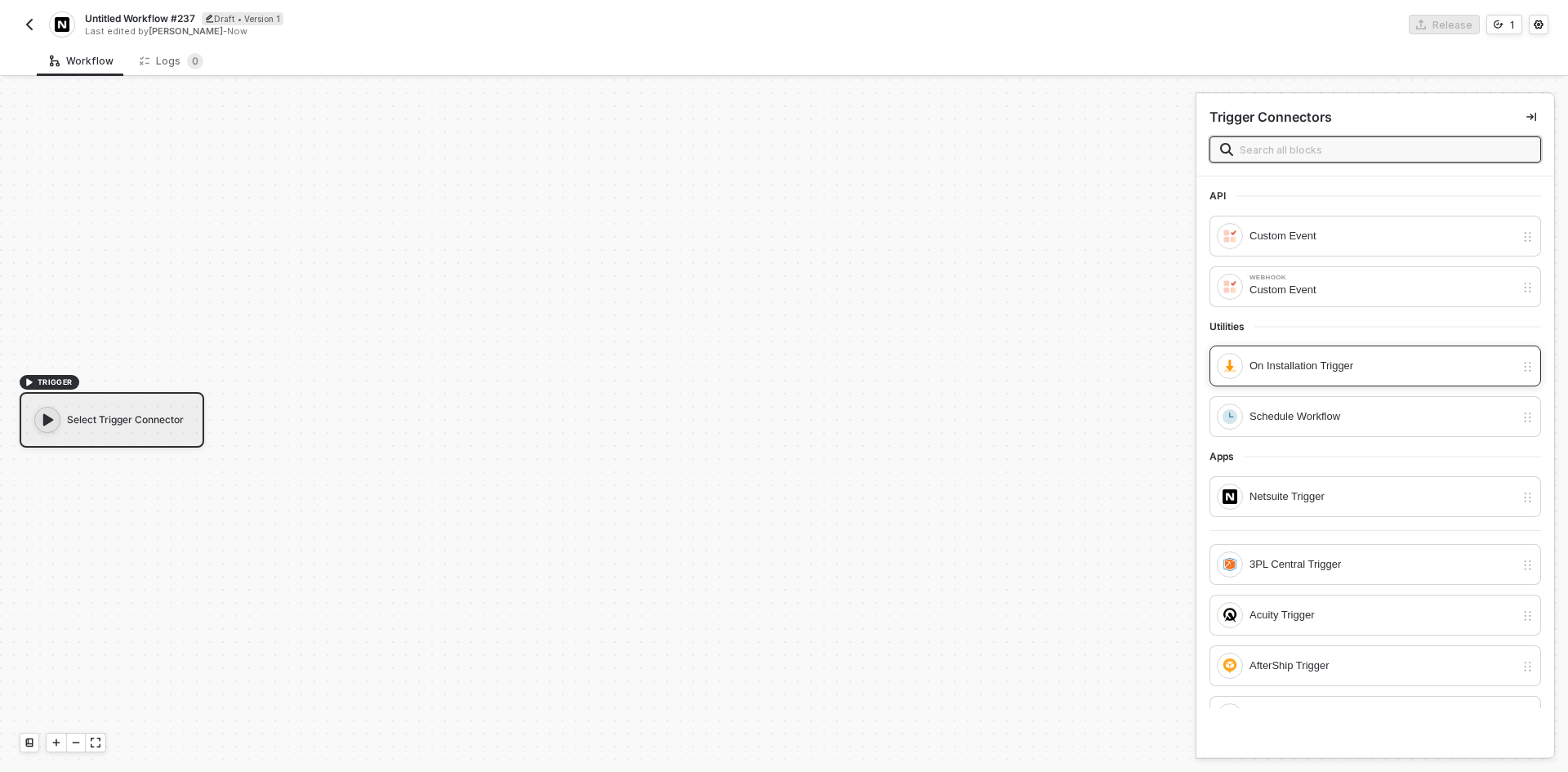
click at [1366, 372] on div "On Installation Trigger" at bounding box center [1382, 366] width 266 height 18
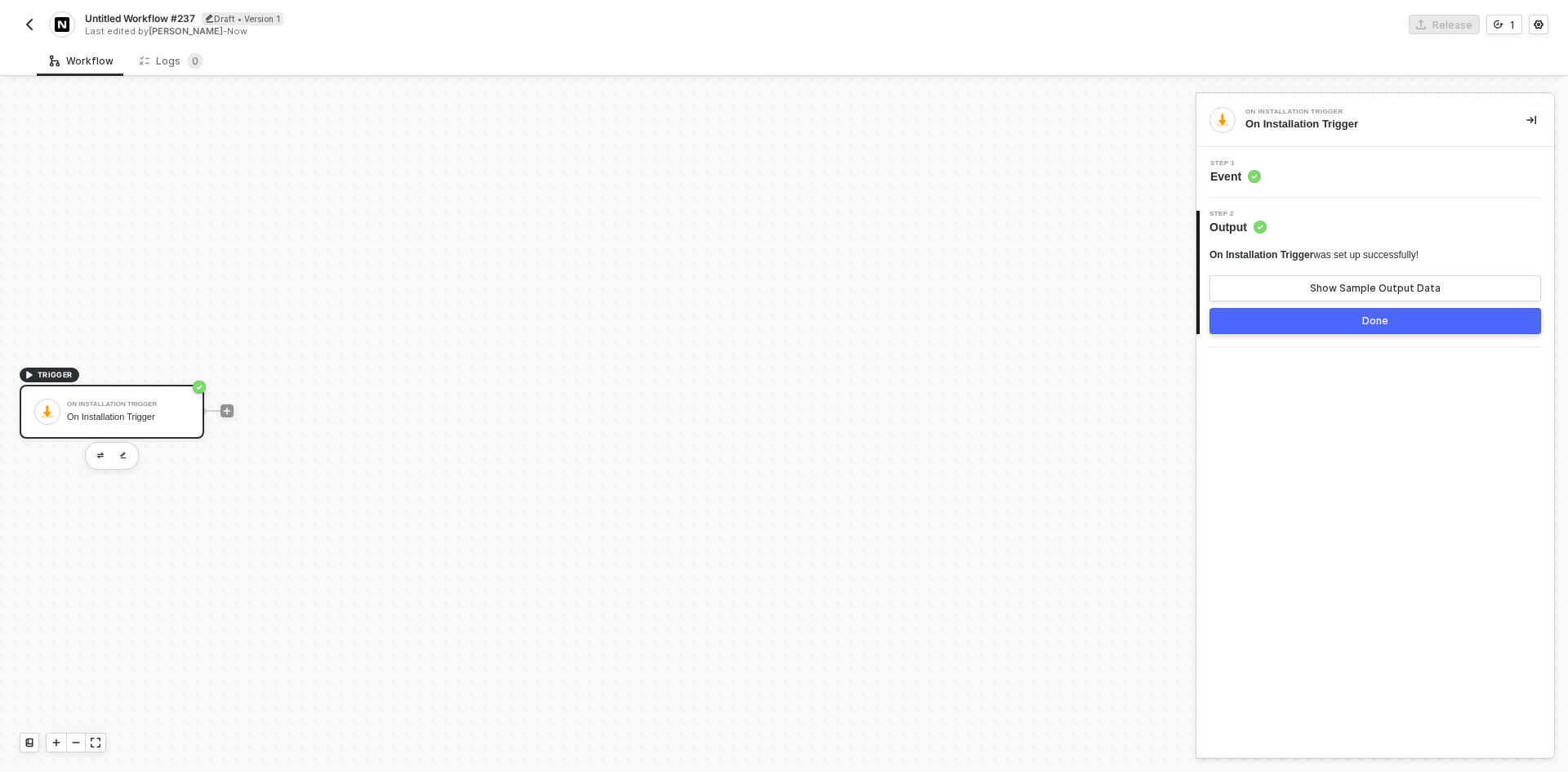
click at [1331, 310] on button "Done" at bounding box center [1375, 321] width 332 height 26
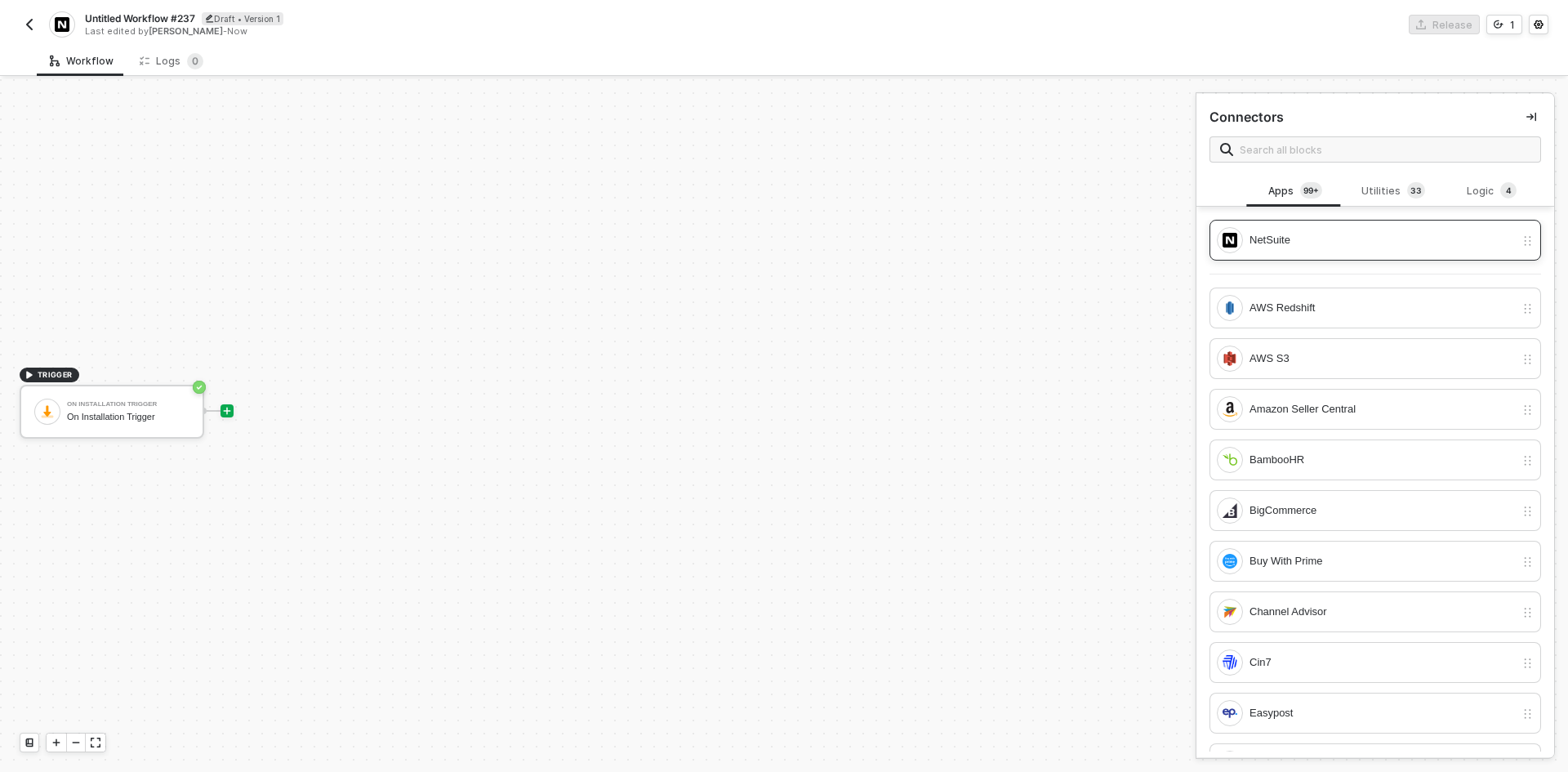
click at [1362, 251] on div "NetSuite" at bounding box center [1366, 240] width 298 height 26
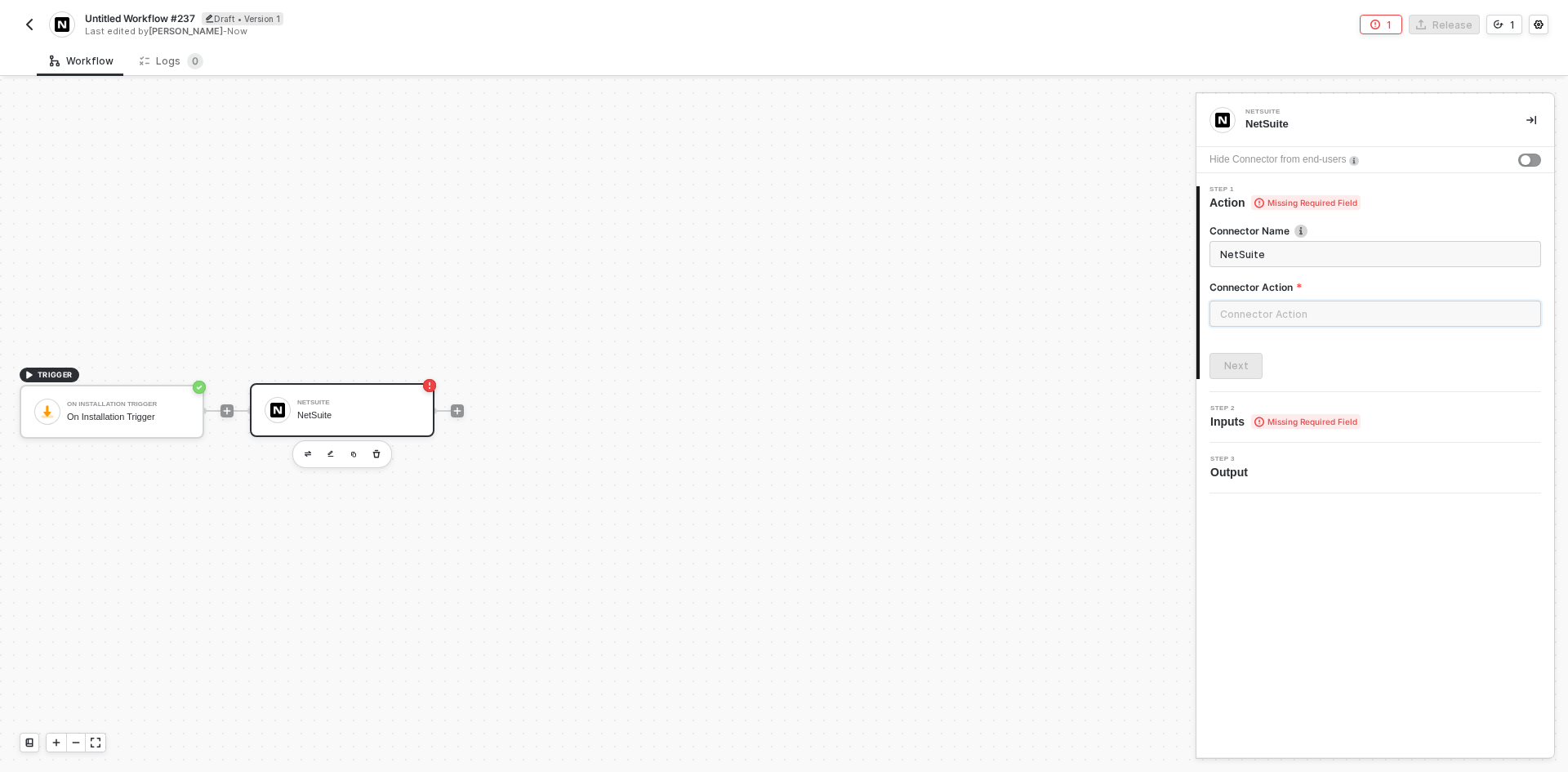
click at [1304, 318] on input "text" at bounding box center [1375, 314] width 332 height 26
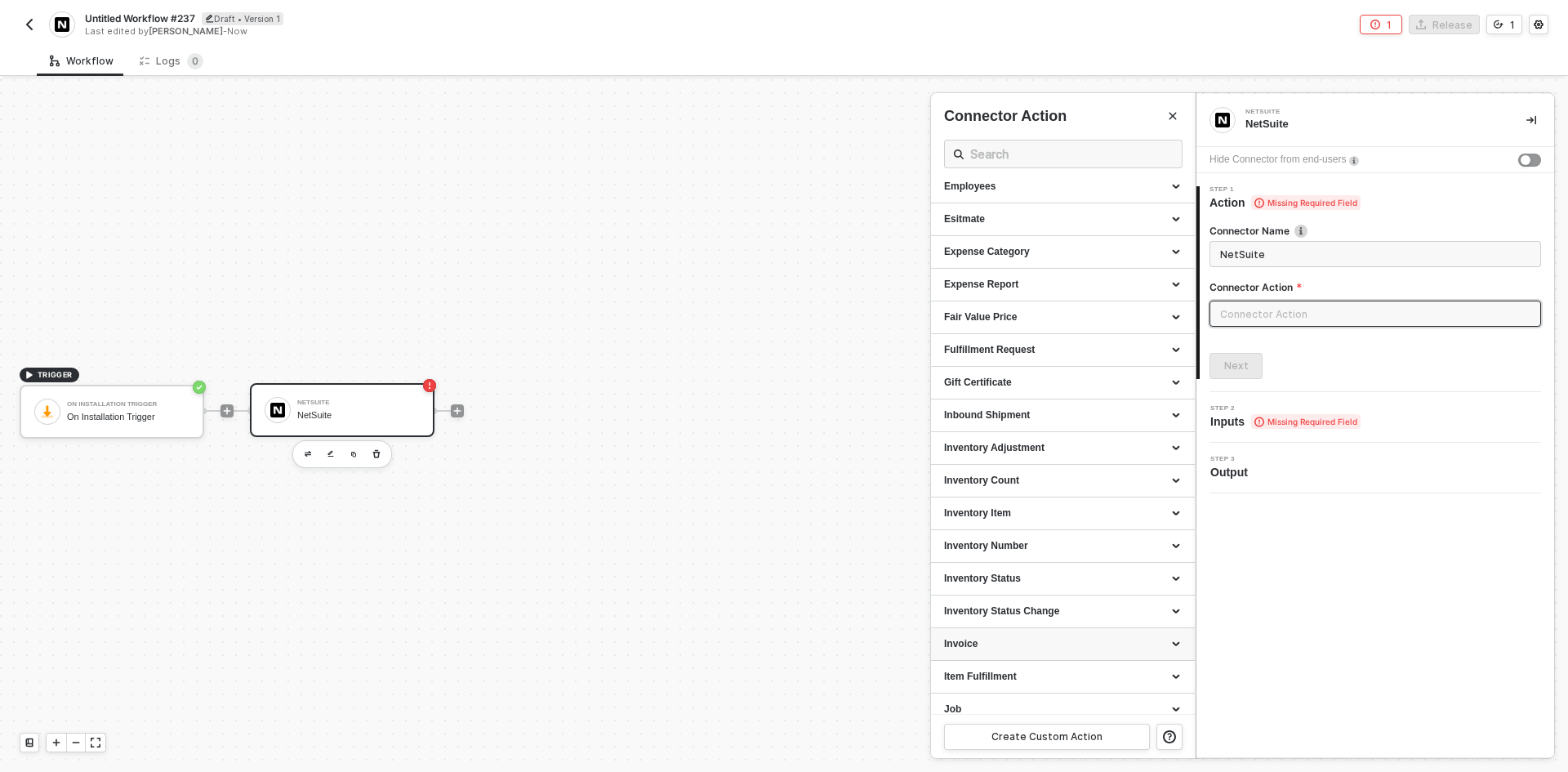
scroll to position [735, 0]
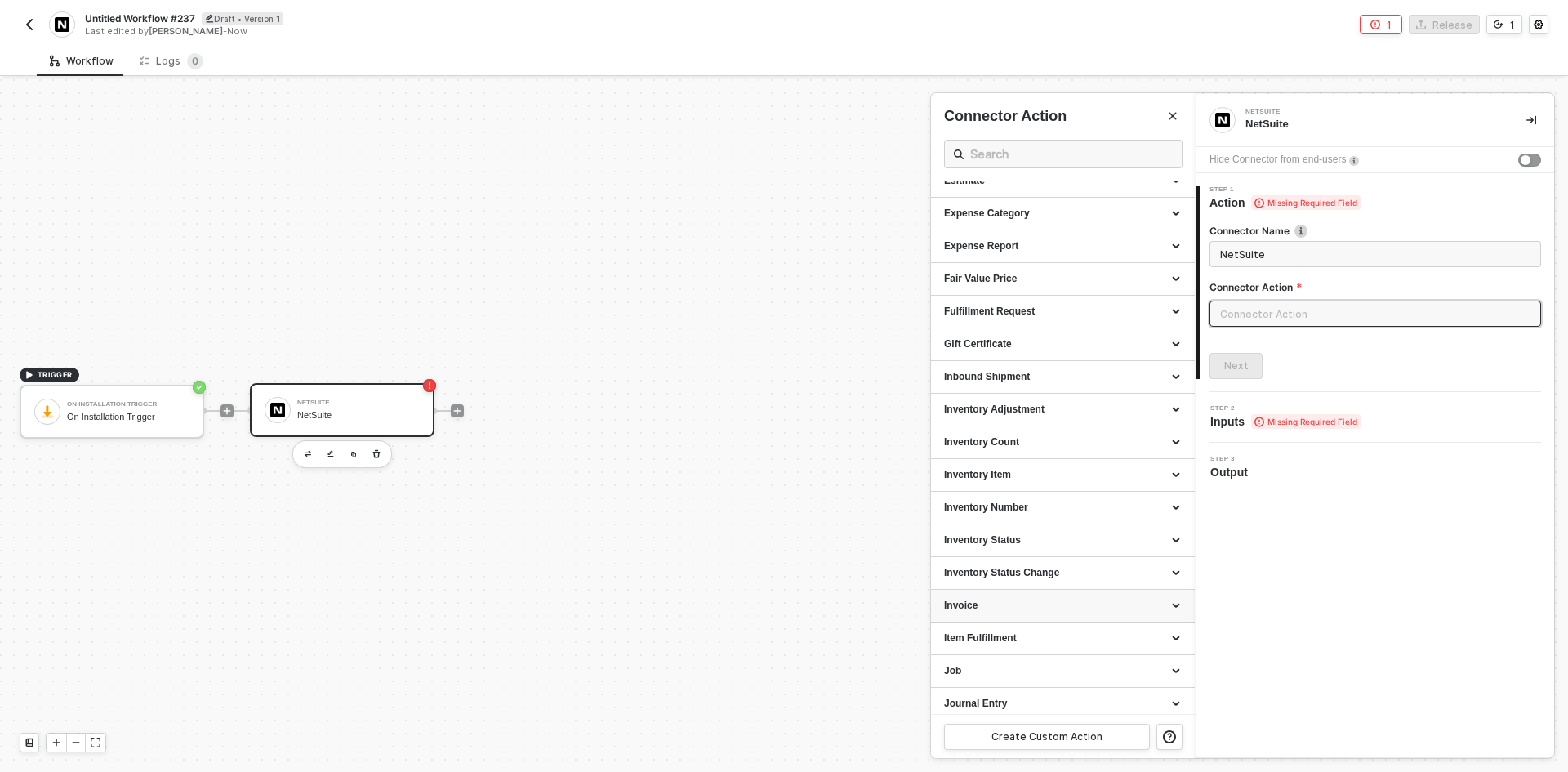
click at [1024, 609] on div "Invoice" at bounding box center [1062, 605] width 237 height 14
click at [1014, 475] on div "List all Invoices" at bounding box center [1062, 473] width 237 height 14
type input "Gets a list of all Invoices"
type input "Invoice - List all Invoices"
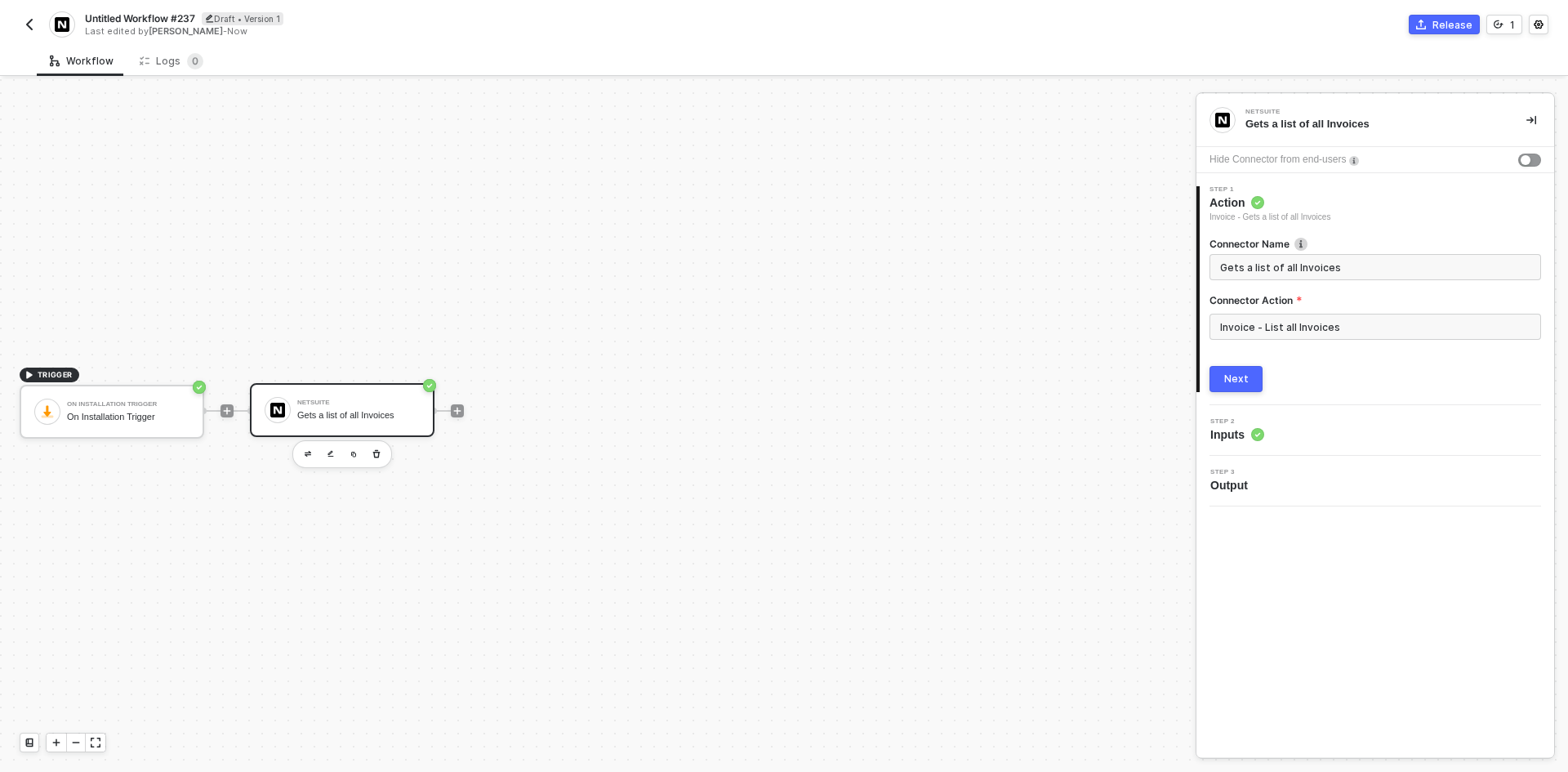
click at [1254, 370] on button "Next" at bounding box center [1236, 379] width 53 height 26
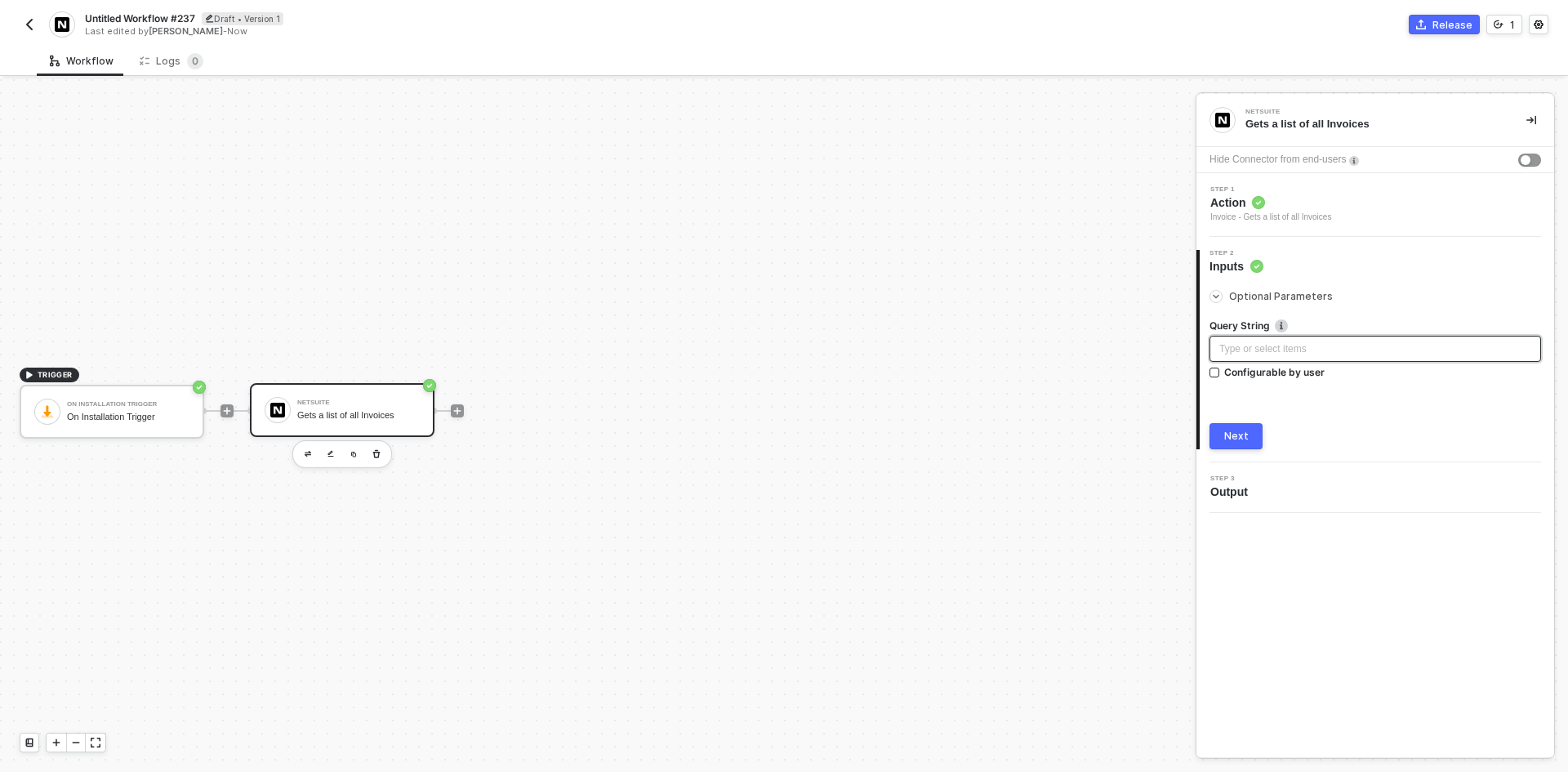
click at [1256, 348] on div "Type or select items ﻿" at bounding box center [1375, 349] width 312 height 16
click at [1228, 432] on div "Next" at bounding box center [1236, 436] width 25 height 13
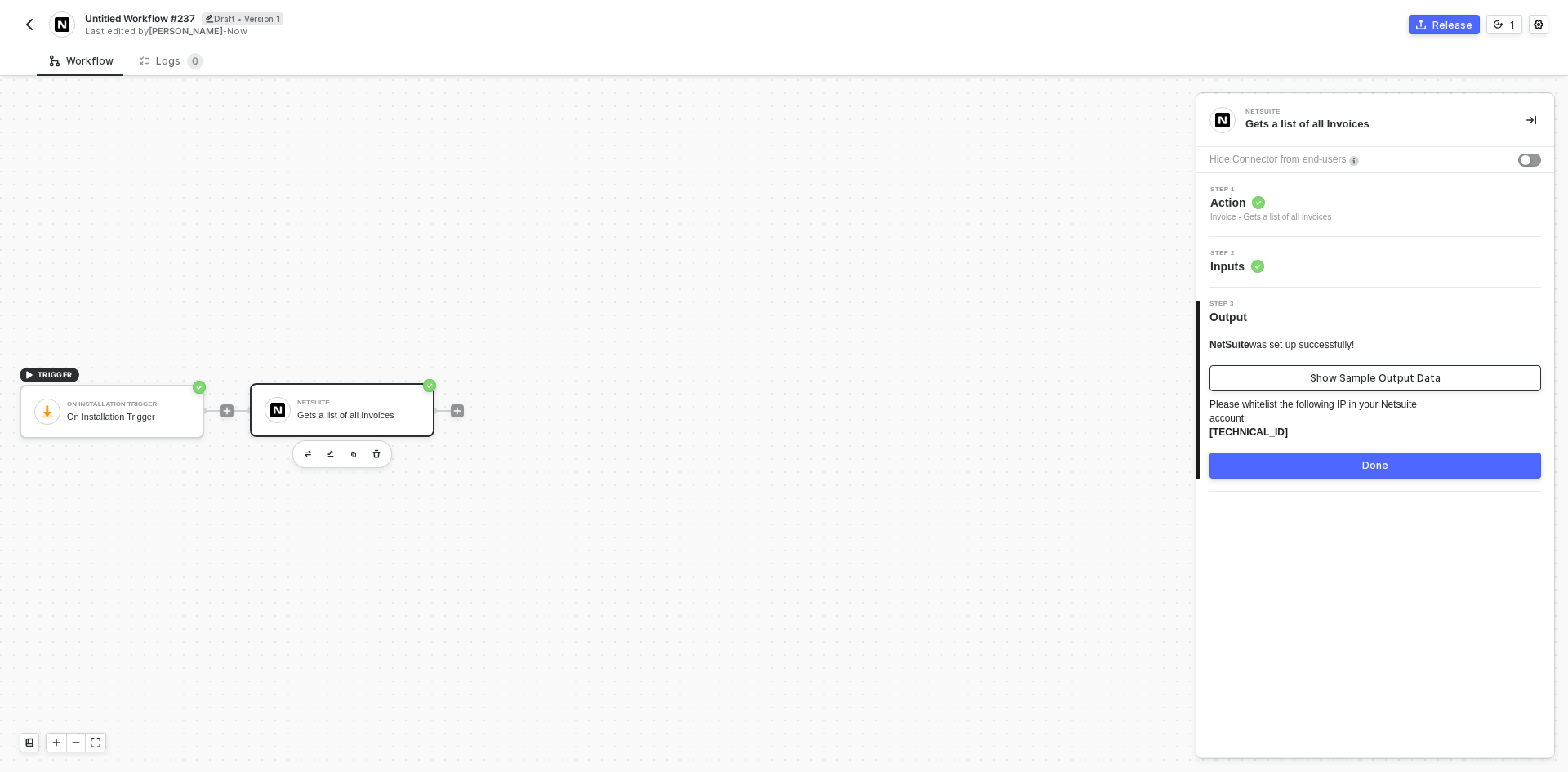
click at [1244, 378] on button "Show Sample Output Data" at bounding box center [1375, 378] width 332 height 26
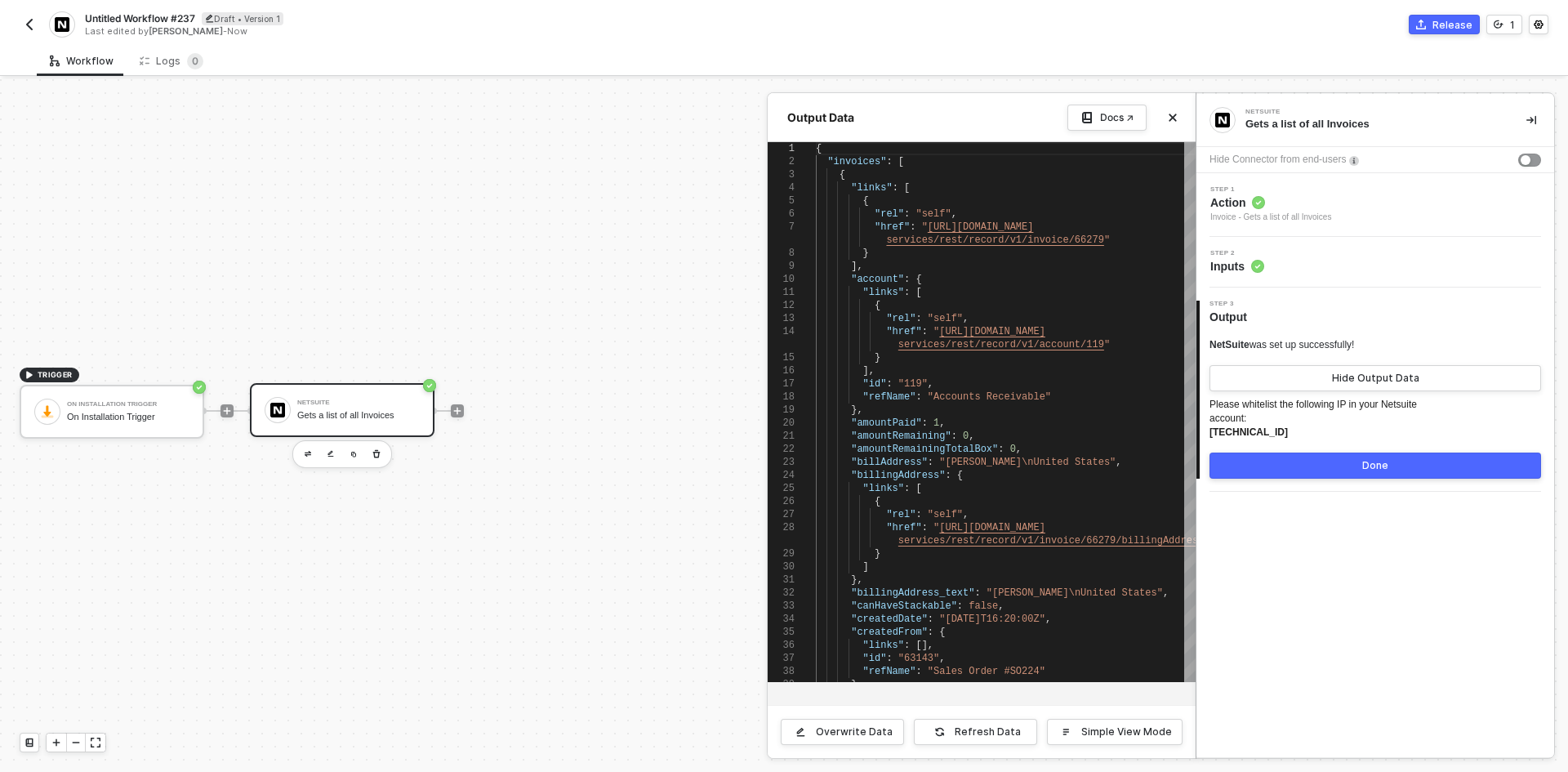
click at [1265, 473] on button "Done" at bounding box center [1375, 466] width 332 height 26
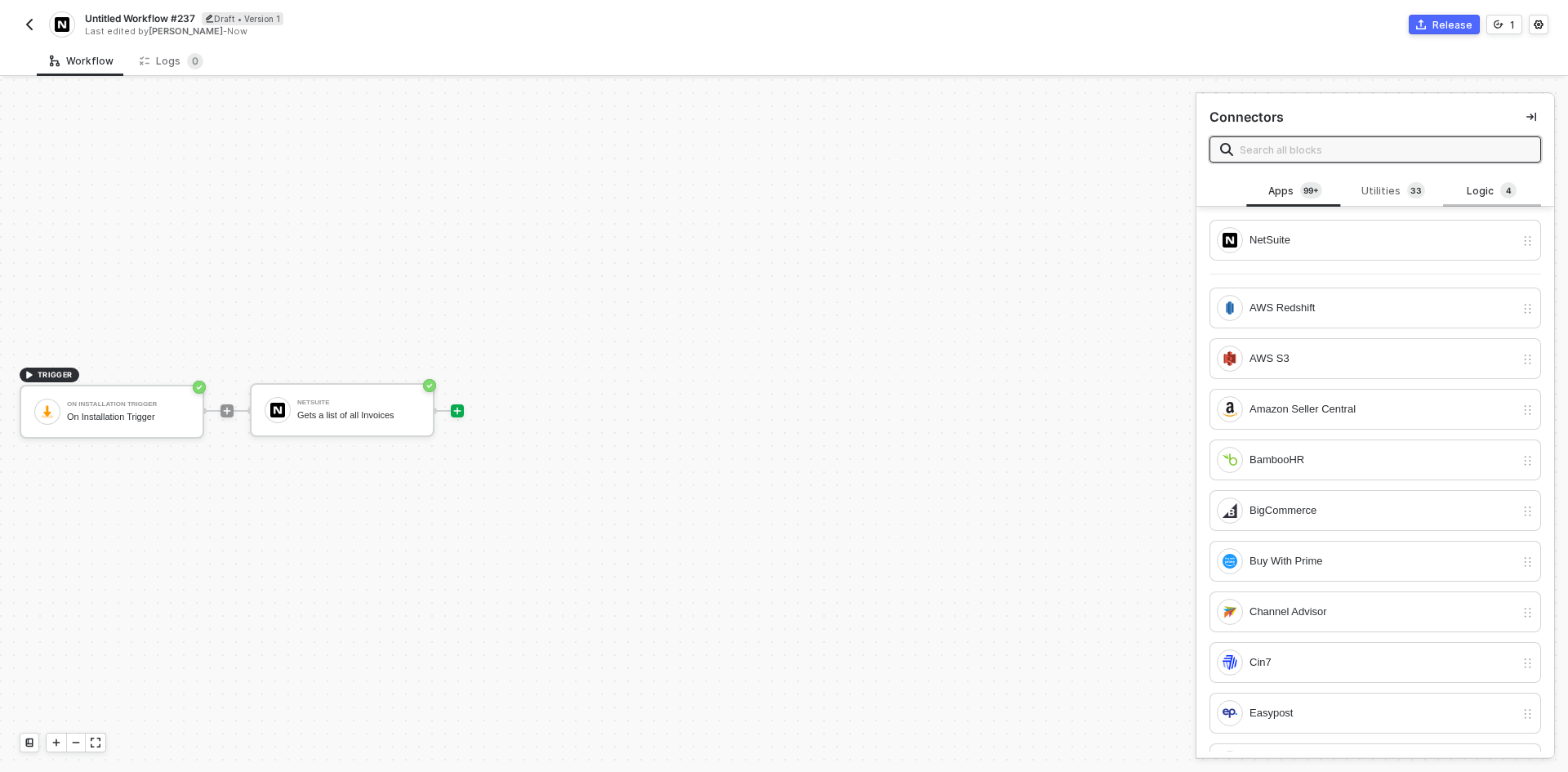
click at [1469, 179] on div "Logic 4" at bounding box center [1492, 191] width 98 height 31
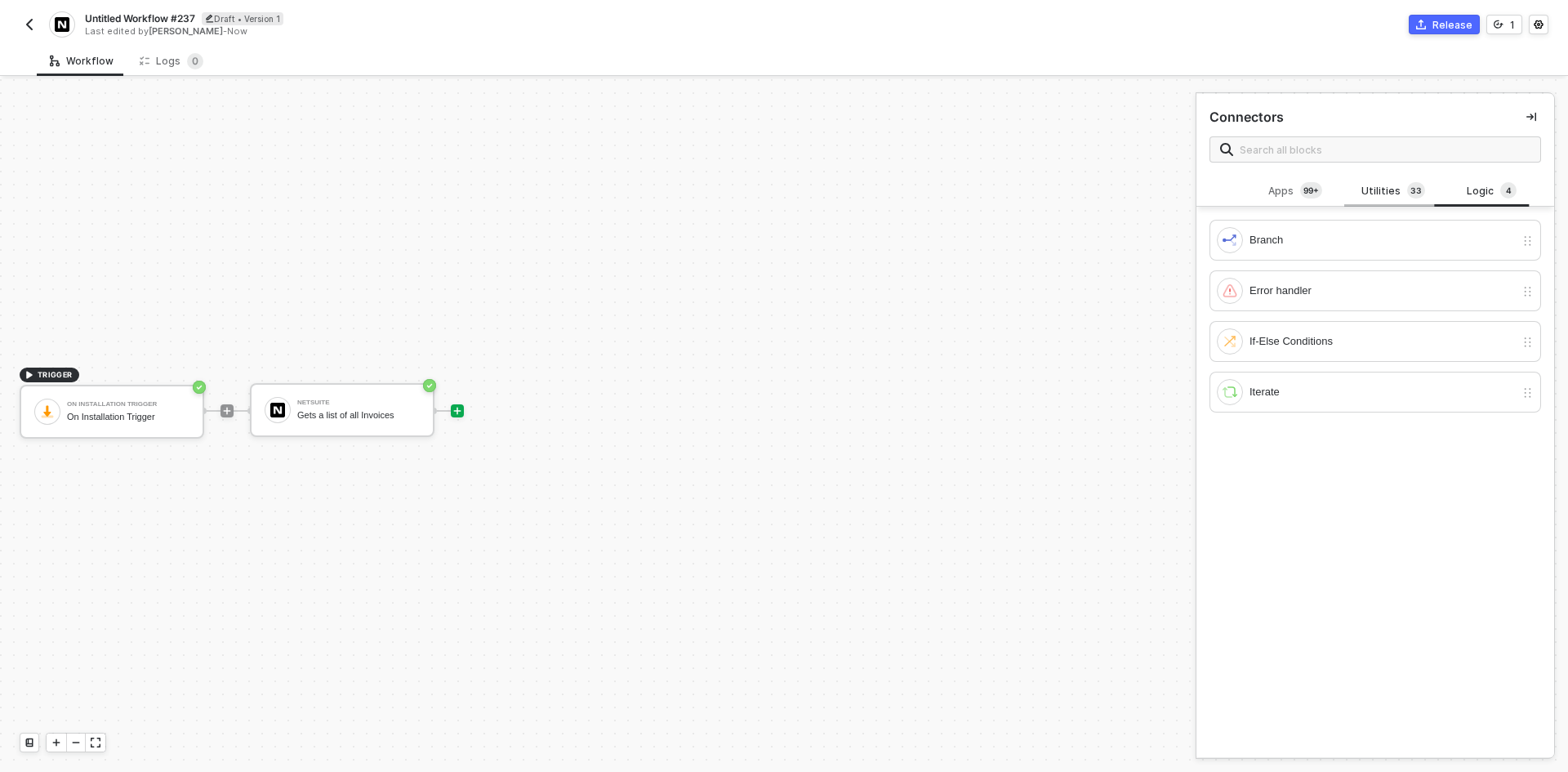
click at [1385, 194] on div "Utilities 3 3" at bounding box center [1393, 191] width 72 height 18
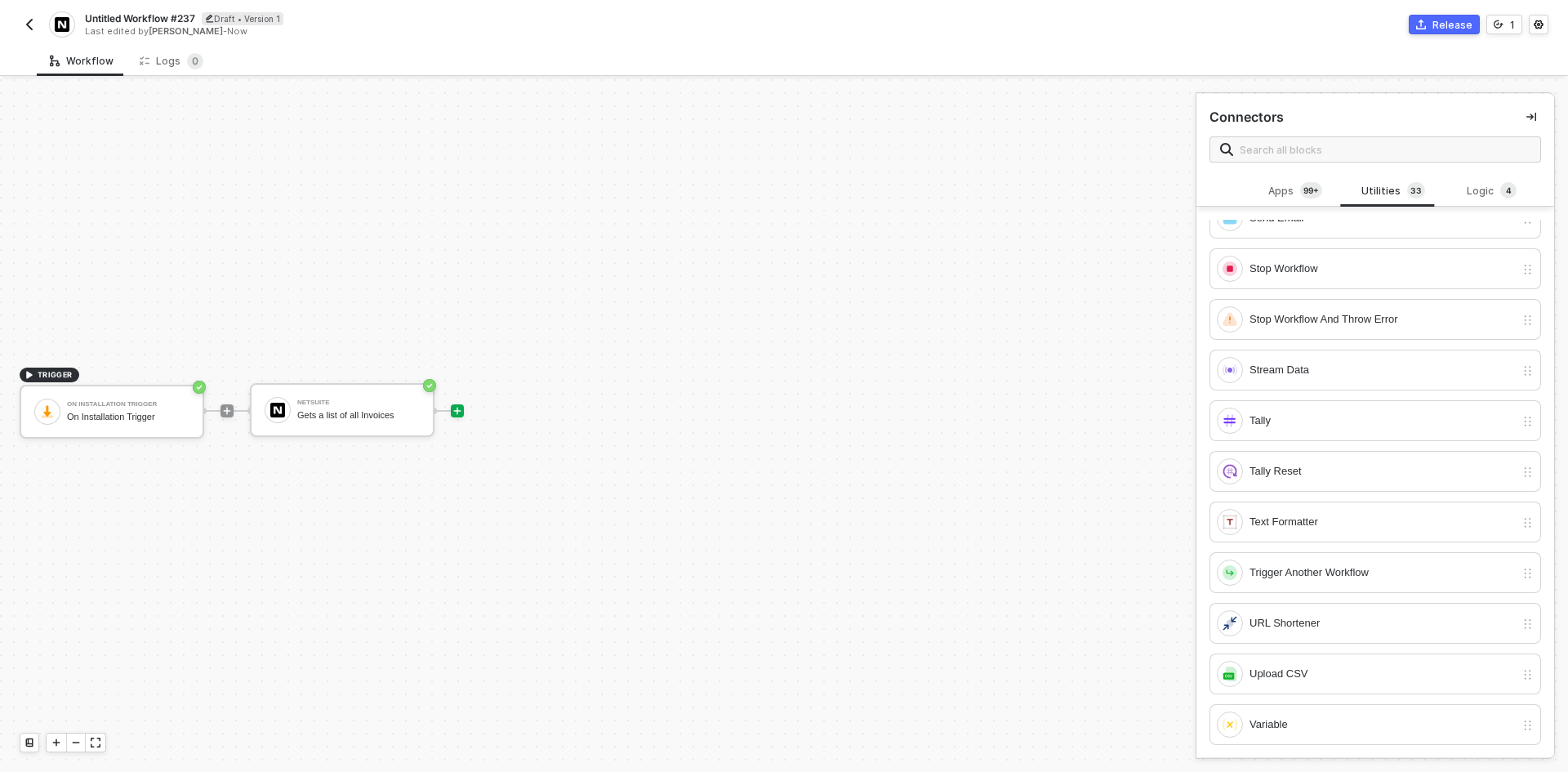
scroll to position [1140, 0]
click at [1324, 368] on div "Stream Data" at bounding box center [1382, 367] width 266 height 18
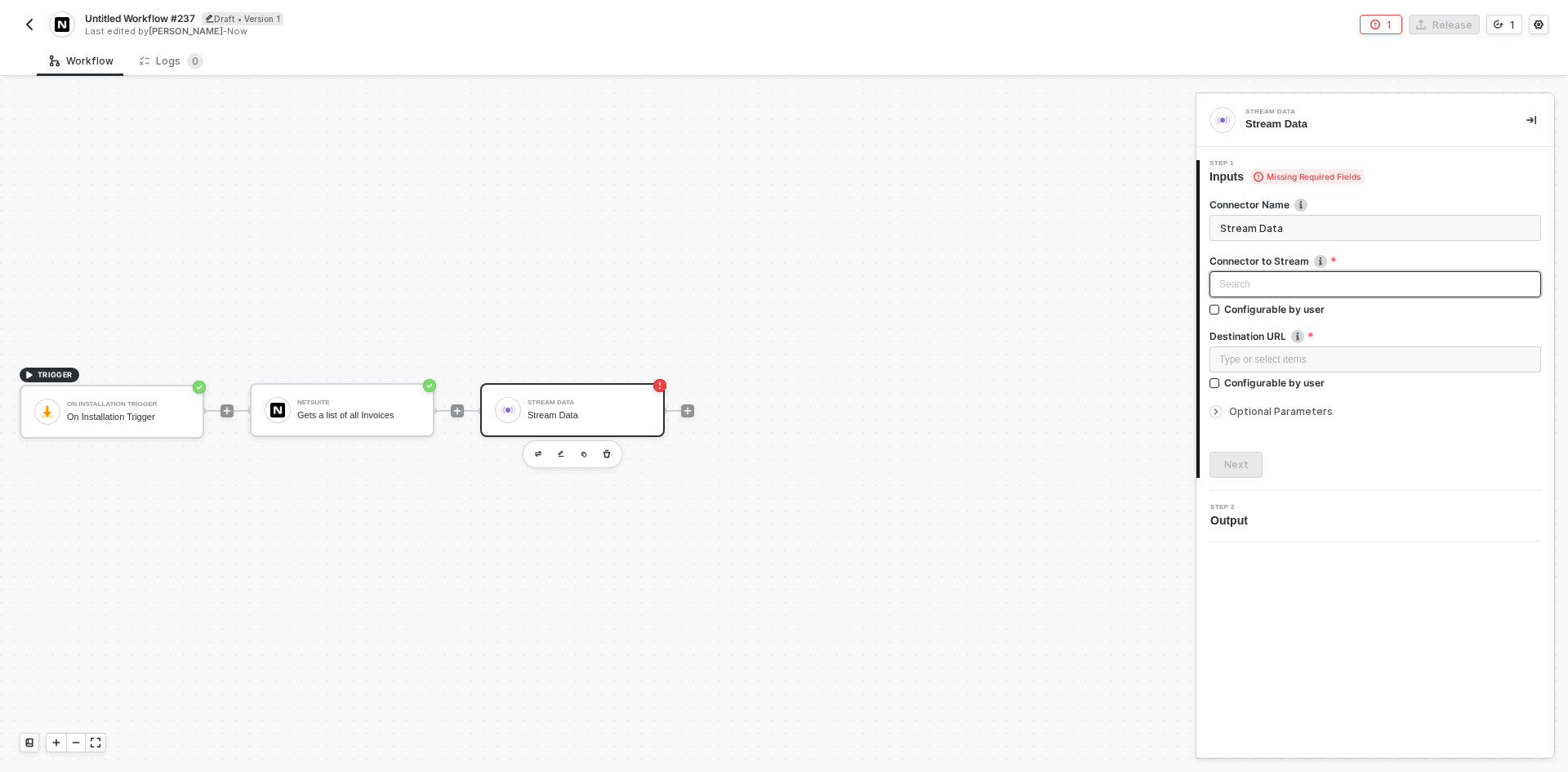
click at [1309, 285] on div "Search" at bounding box center [1375, 284] width 332 height 26
click at [1300, 334] on div "NetSuite" at bounding box center [1375, 343] width 305 height 18
click at [1298, 363] on div "Type or select items ﻿" at bounding box center [1375, 360] width 312 height 16
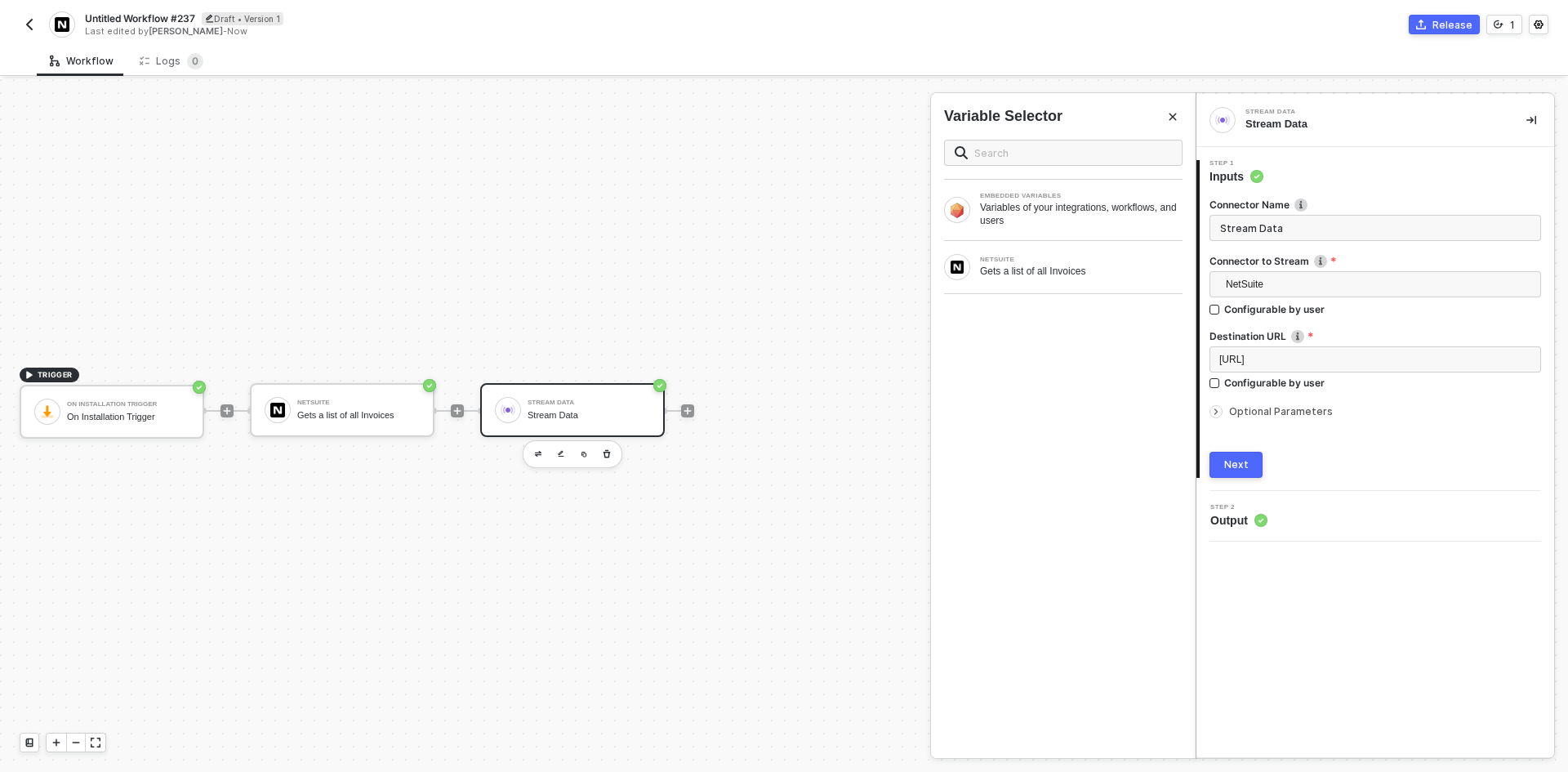
click at [1228, 473] on button "Next" at bounding box center [1236, 465] width 53 height 26
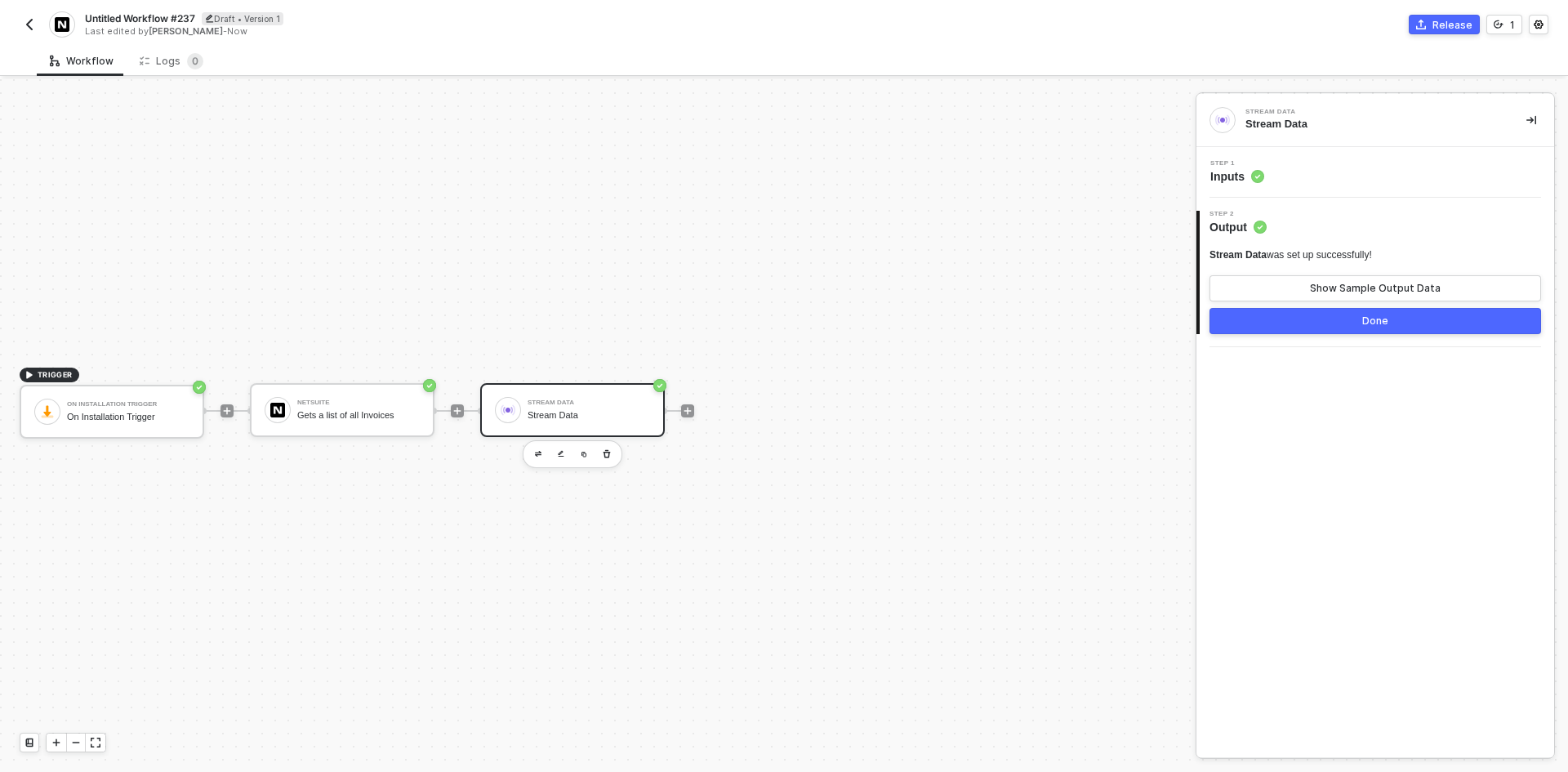
click at [157, 23] on span "Untitled Workflow #237" at bounding box center [140, 17] width 110 height 14
click at [157, 23] on input "Untitled Workflow #237" at bounding box center [223, 18] width 278 height 19
type input "Historical Invoice Sync"
click button "Save" at bounding box center [386, 18] width 40 height 19
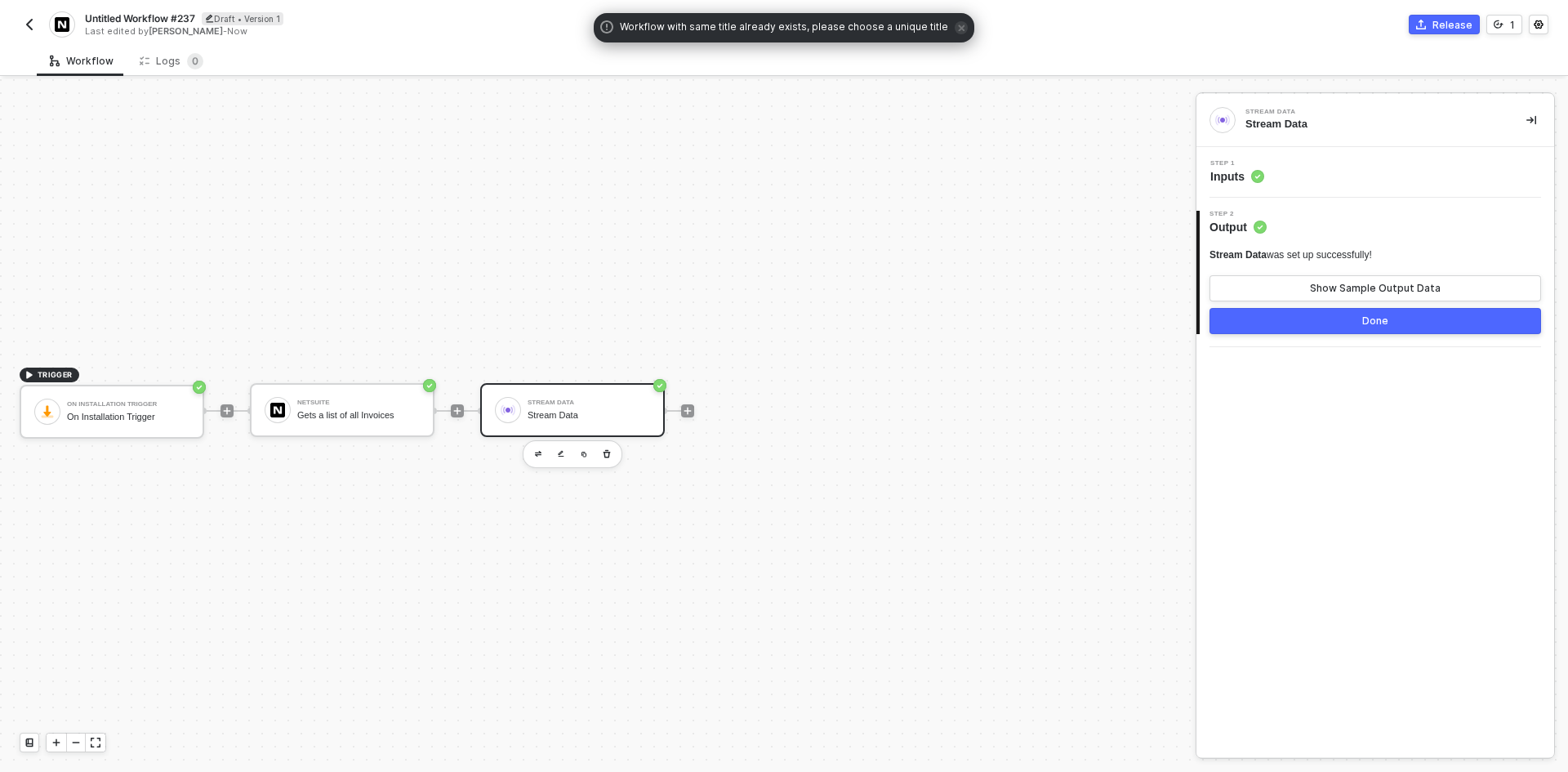
click at [157, 23] on span "Untitled Workflow #237" at bounding box center [140, 17] width 110 height 14
click at [38, 29] on button "button" at bounding box center [29, 24] width 19 height 19
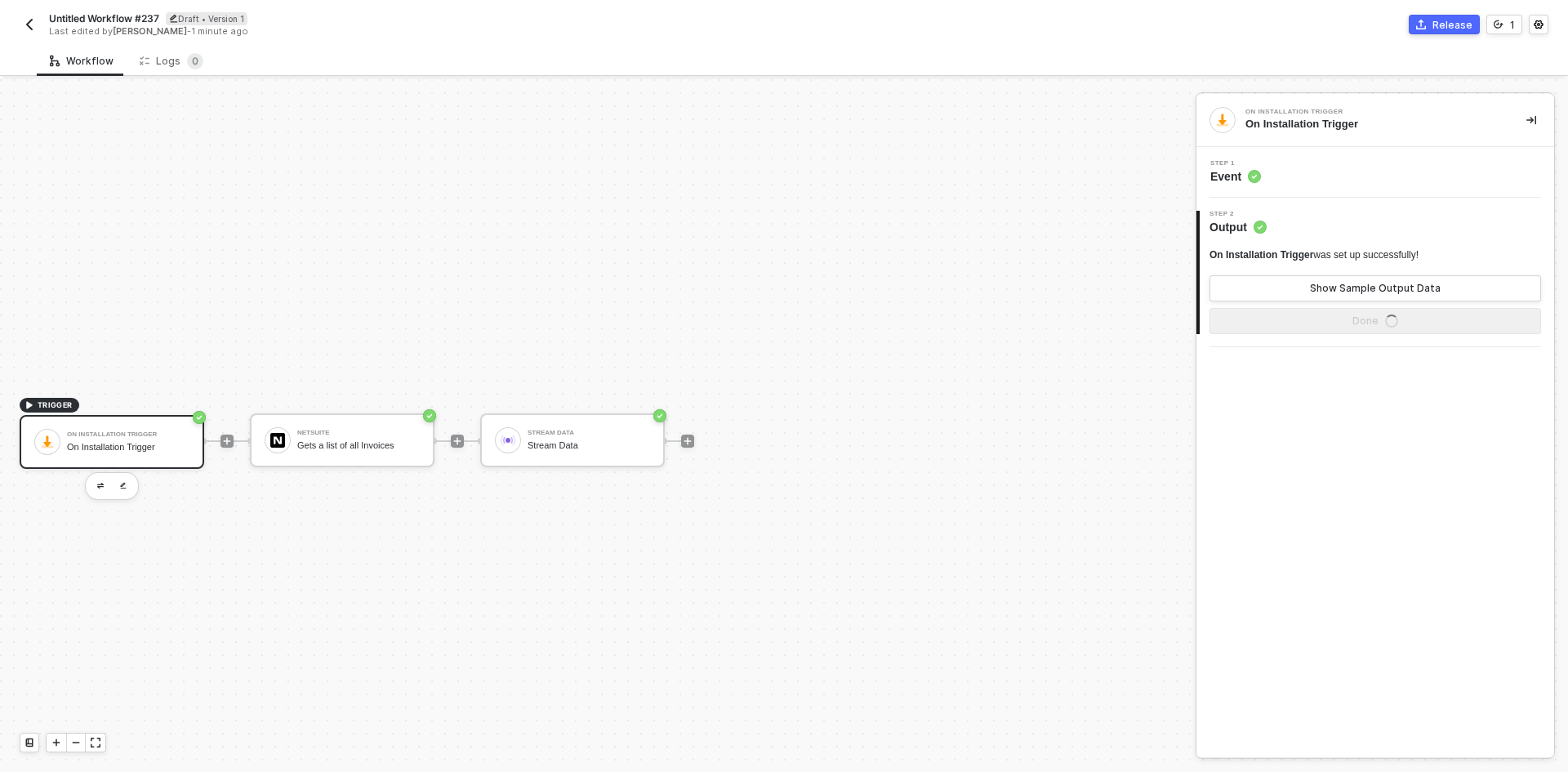
scroll to position [30, 0]
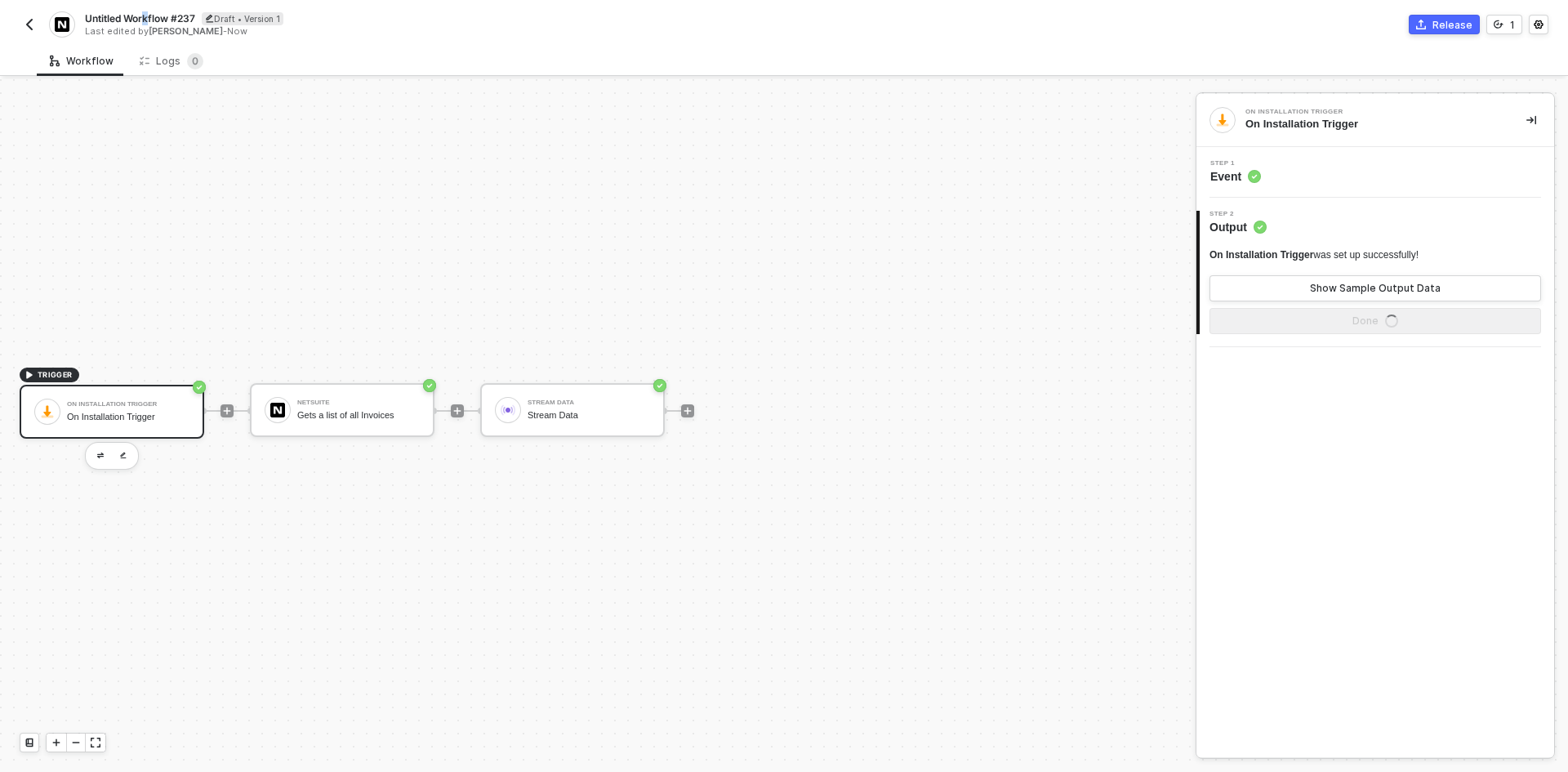
click at [151, 6] on div "Untitled Workflow #237 Draft • Version 1 Last edited by [PERSON_NAME] - Now Rel…" at bounding box center [784, 23] width 1528 height 46
click at [152, 22] on span "Untitled Workflow #237" at bounding box center [140, 17] width 110 height 14
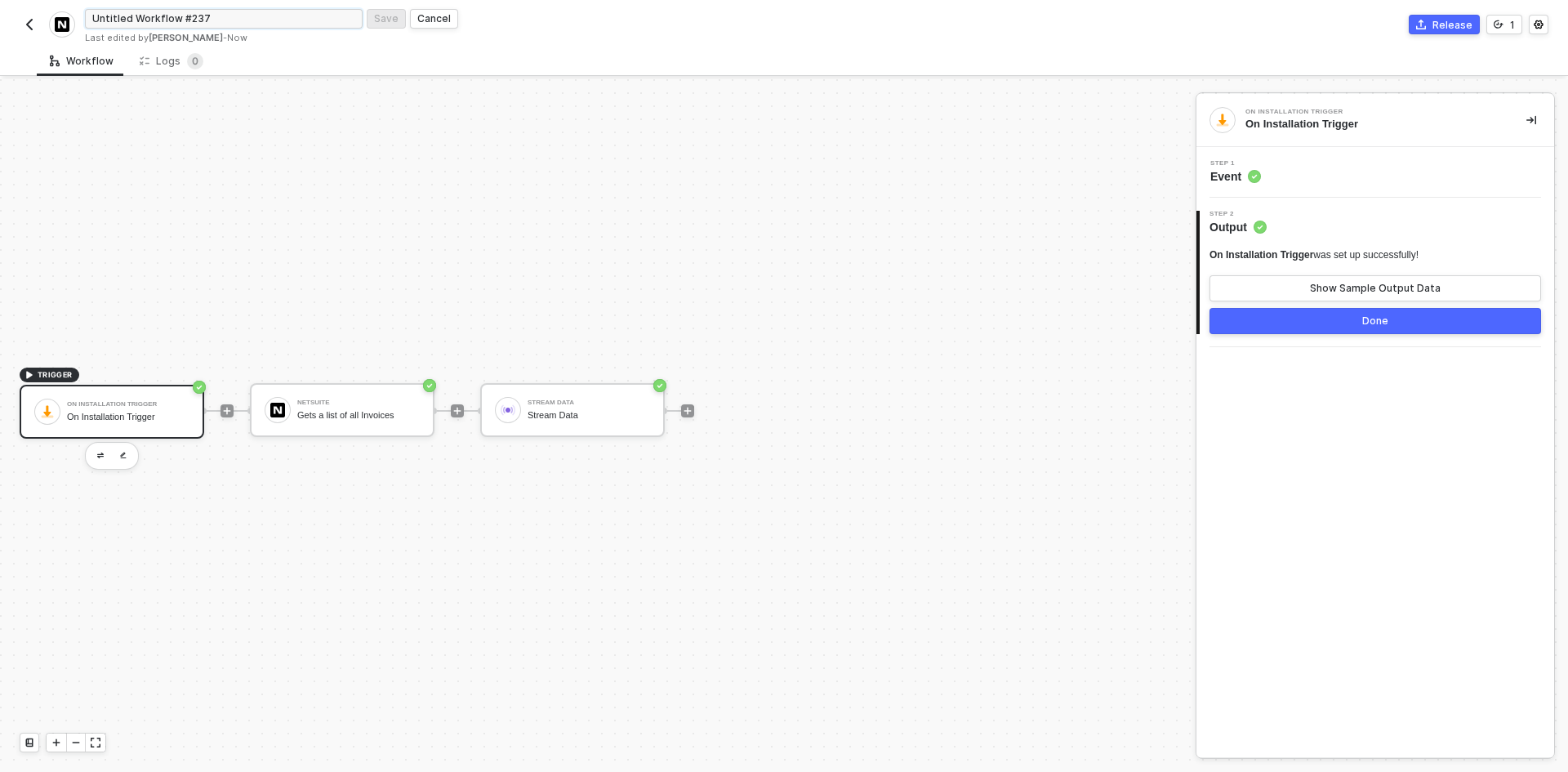
click at [152, 22] on input "Untitled Workflow #237" at bounding box center [223, 18] width 278 height 19
click at [154, 24] on input "Untitled Workflow #237" at bounding box center [223, 18] width 278 height 19
type input "Historical Invoices"
drag, startPoint x: 394, startPoint y: 33, endPoint x: 395, endPoint y: 25, distance: 8.1
click at [395, 33] on div "Last edited by Brandon Looker - Now" at bounding box center [433, 38] width 697 height 12
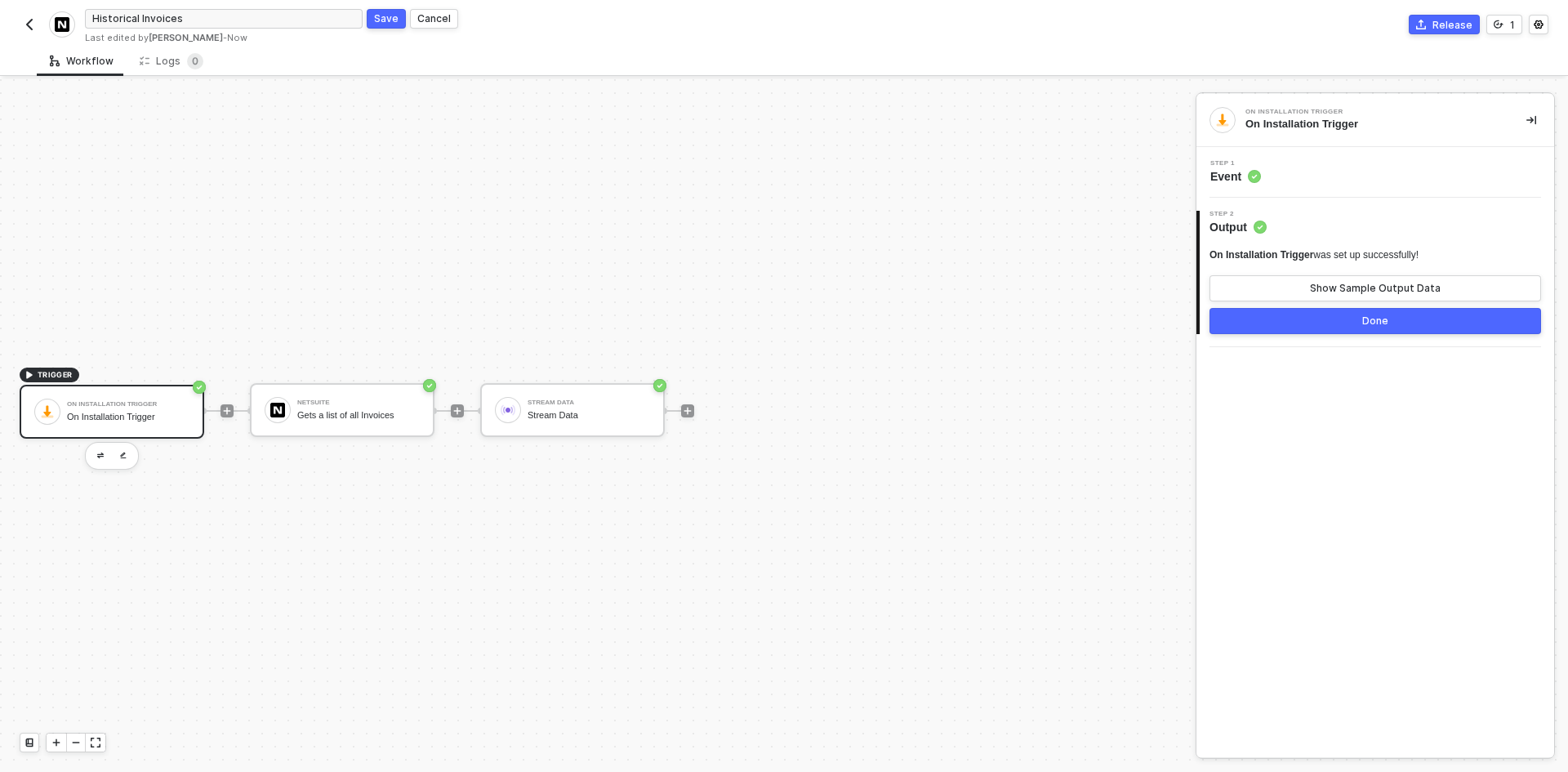
click at [395, 25] on div "Save" at bounding box center [386, 17] width 25 height 14
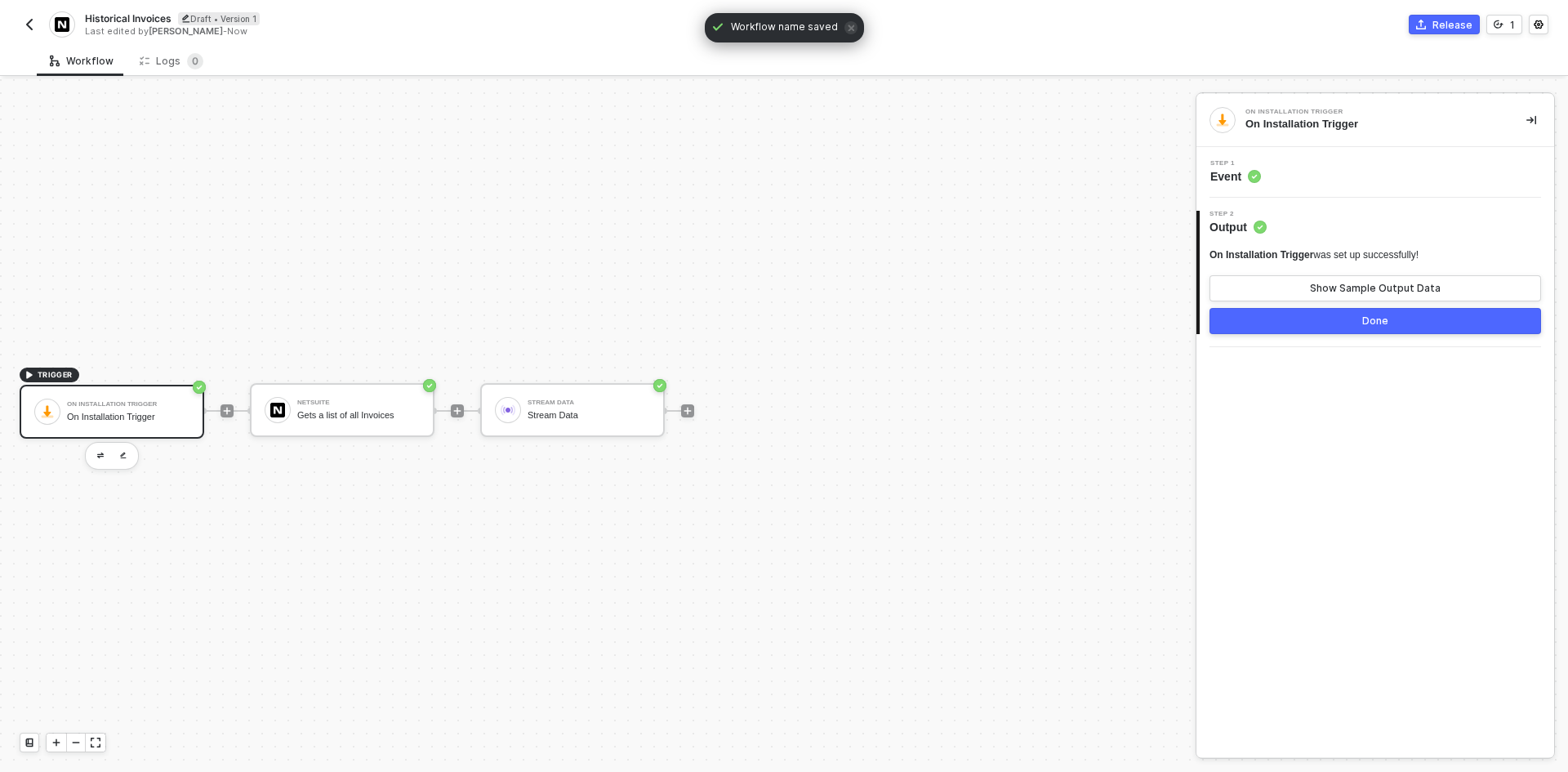
click at [25, 25] on img "button" at bounding box center [29, 25] width 13 height 13
